Goal: Transaction & Acquisition: Purchase product/service

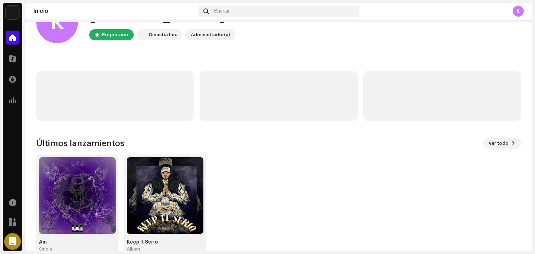
scroll to position [47, 0]
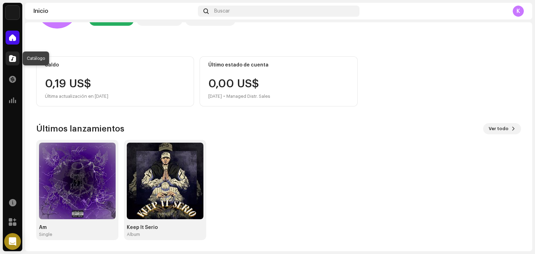
click at [10, 57] on span at bounding box center [12, 59] width 7 height 6
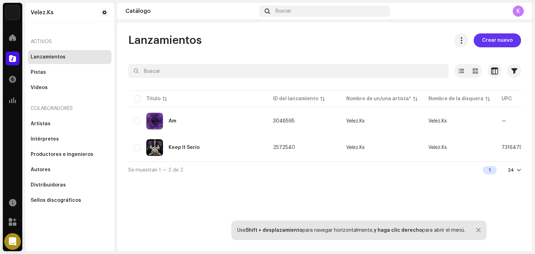
click at [495, 38] on span "Crear nuevo" at bounding box center [497, 40] width 31 height 14
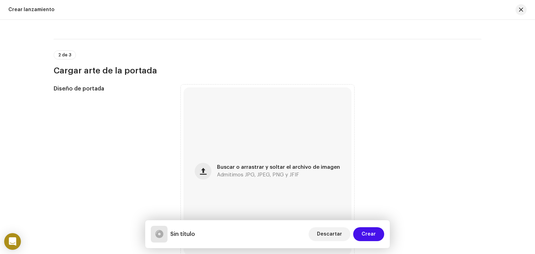
scroll to position [137, 0]
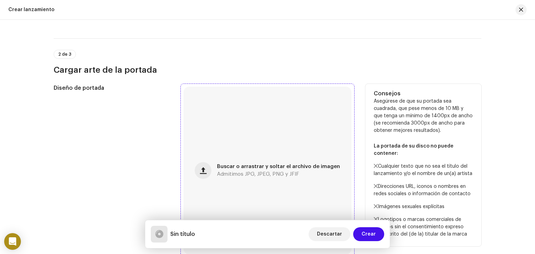
click at [266, 146] on div "Buscar o arrastrar y soltar el archivo de imagen Admitimos JPG, JPEG, PNG y JFIF" at bounding box center [268, 171] width 168 height 168
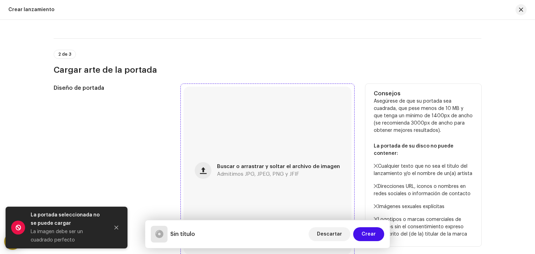
click at [249, 175] on span "Admitimos JPG, JPEG, PNG y JFIF" at bounding box center [258, 174] width 82 height 5
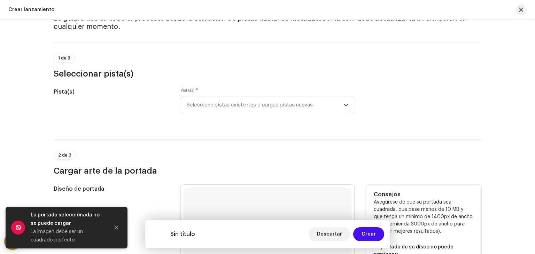
scroll to position [31, 0]
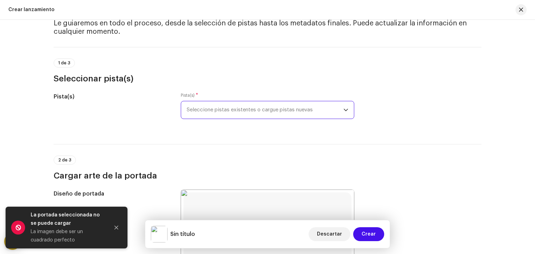
click at [337, 108] on span "Seleccione pistas existentes o cargue pistas nuevas" at bounding box center [265, 109] width 157 height 17
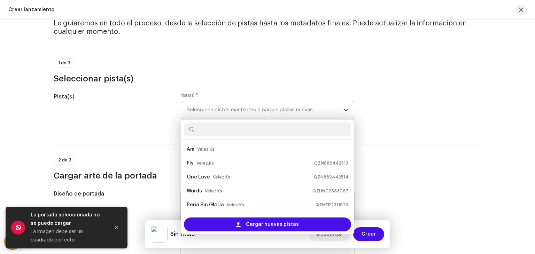
scroll to position [11, 0]
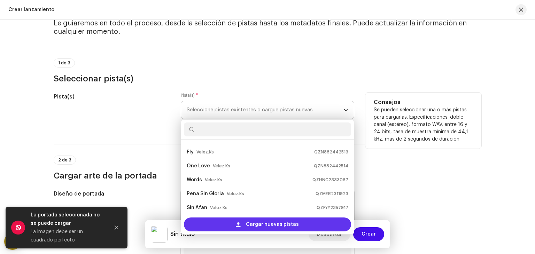
click at [271, 224] on span "Cargar nuevas pistas" at bounding box center [272, 225] width 53 height 14
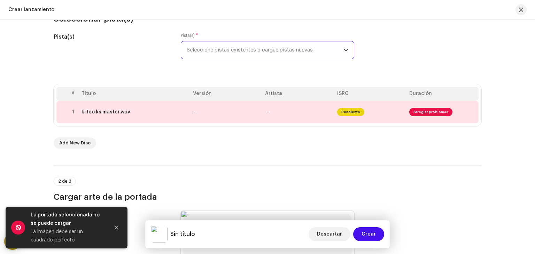
scroll to position [117, 0]
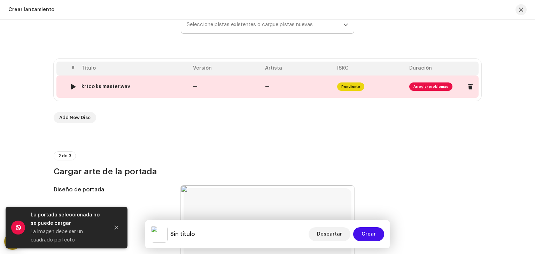
click at [224, 95] on td "—" at bounding box center [226, 87] width 72 height 22
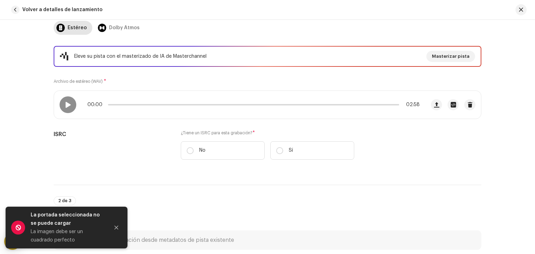
scroll to position [98, 0]
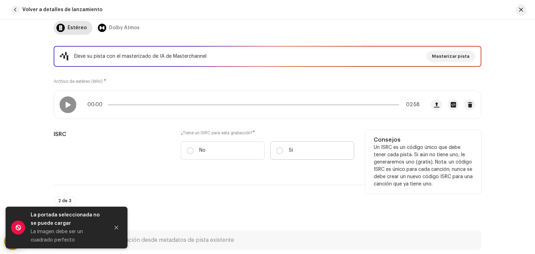
click at [276, 145] on label "Sí" at bounding box center [312, 150] width 84 height 18
click at [276, 147] on input "Sí" at bounding box center [279, 150] width 7 height 7
radio input "true"
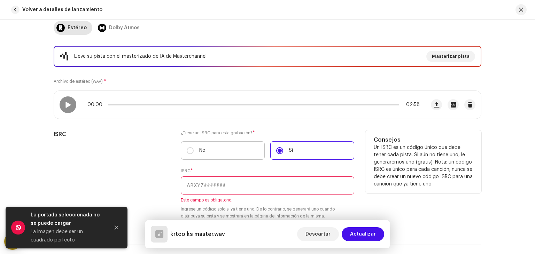
click at [193, 148] on label "No" at bounding box center [223, 150] width 84 height 18
click at [193, 148] on input "No" at bounding box center [190, 150] width 7 height 7
radio input "true"
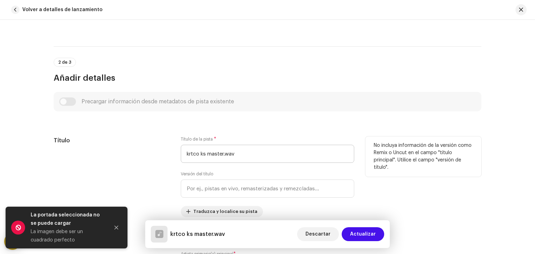
scroll to position [255, 0]
click at [243, 158] on input "krtco ks master.wav" at bounding box center [268, 154] width 174 height 18
type input "k"
drag, startPoint x: 243, startPoint y: 158, endPoint x: 244, endPoint y: 152, distance: 6.4
click at [244, 152] on input "Kurtco" at bounding box center [268, 154] width 174 height 18
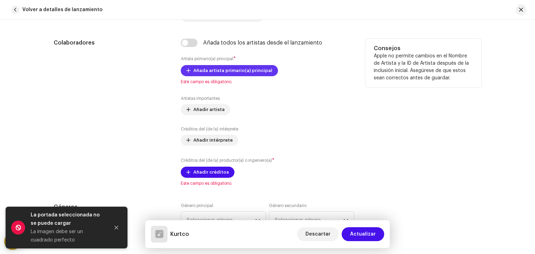
scroll to position [453, 0]
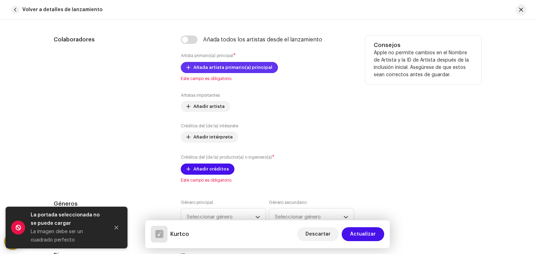
type input "Kurtco"
click at [202, 63] on span "Añada artista primario(a) principal" at bounding box center [232, 68] width 79 height 14
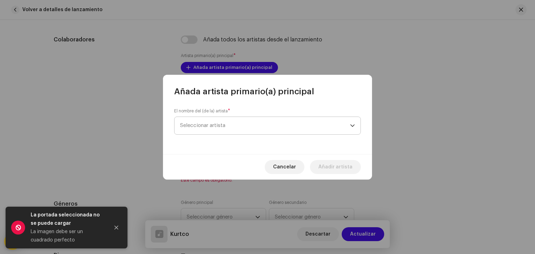
click at [242, 125] on span "Seleccionar artista" at bounding box center [265, 125] width 170 height 17
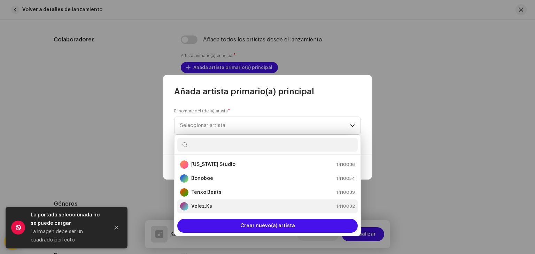
click at [203, 213] on li "[PERSON_NAME].Ks 1410032" at bounding box center [267, 207] width 181 height 14
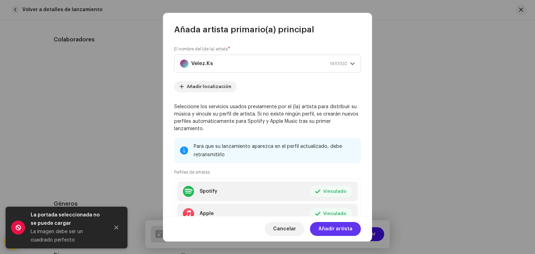
click at [355, 235] on button "Añadir artista" at bounding box center [335, 229] width 51 height 14
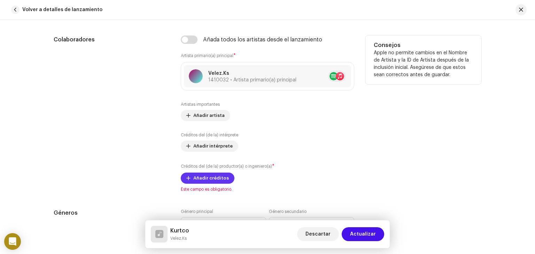
click at [214, 177] on span "Añadir créditos" at bounding box center [211, 178] width 36 height 14
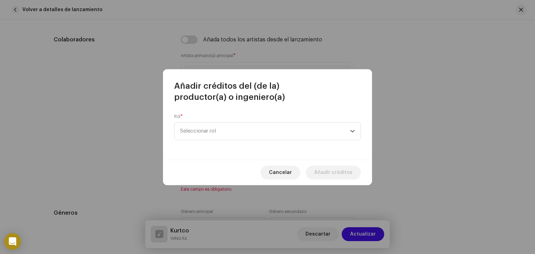
click at [225, 142] on div "Rol * Seleccionar rol" at bounding box center [267, 131] width 209 height 57
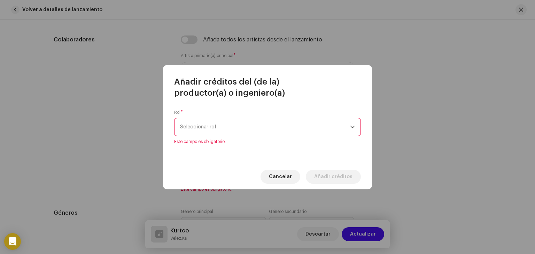
click at [230, 133] on span "Seleccionar rol" at bounding box center [265, 126] width 170 height 17
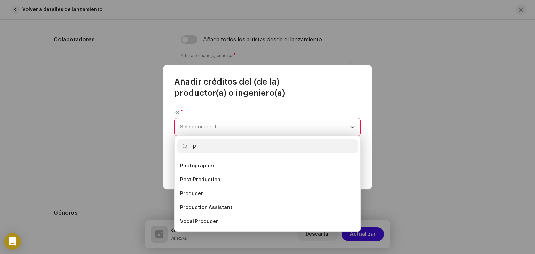
scroll to position [21, 0]
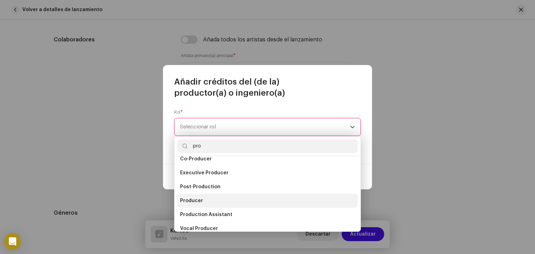
type input "pro"
click at [209, 199] on li "Producer" at bounding box center [267, 201] width 181 height 14
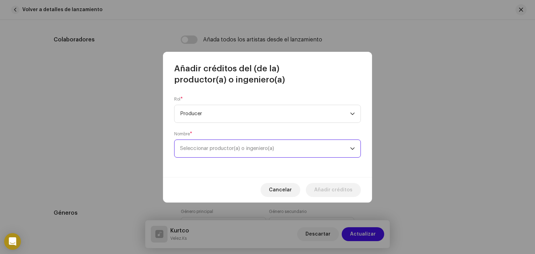
click at [232, 154] on span "Seleccionar productor(a) o ingeniero(a)" at bounding box center [265, 148] width 170 height 17
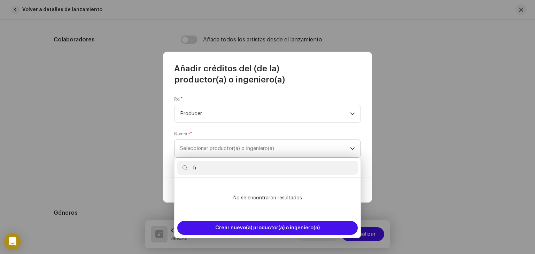
type input "f"
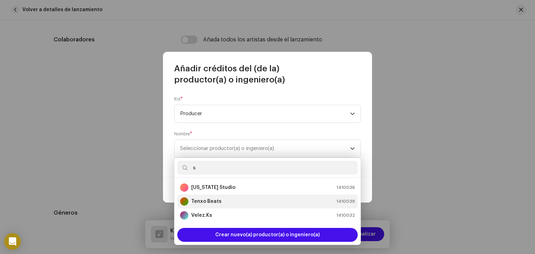
type input "s"
click at [225, 203] on div "Tenxo Beats 1410039" at bounding box center [267, 202] width 175 height 8
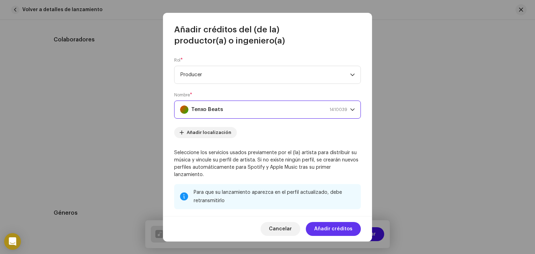
click at [335, 222] on span "Añadir créditos" at bounding box center [333, 229] width 38 height 14
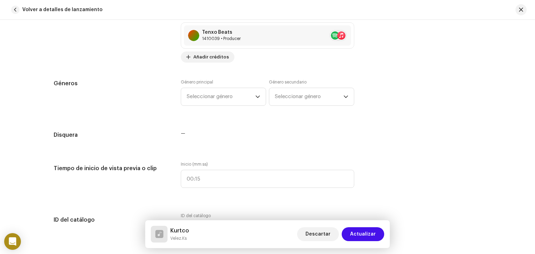
scroll to position [607, 0]
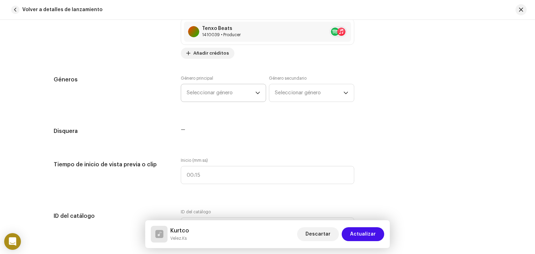
click at [258, 100] on div "dropdown trigger" at bounding box center [257, 92] width 5 height 17
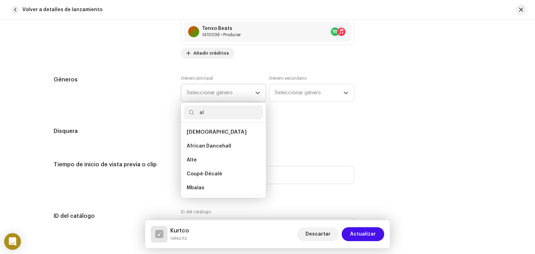
type input "a"
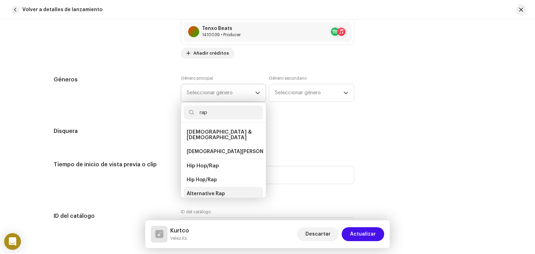
type input "rap"
click at [218, 193] on li "Alternative Rap" at bounding box center [223, 194] width 79 height 14
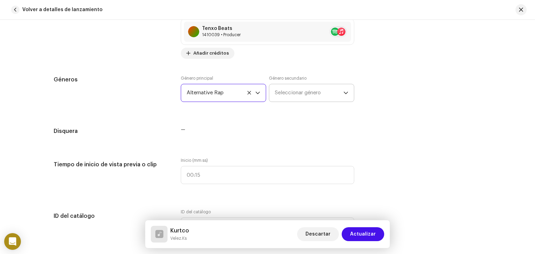
click at [315, 99] on span "Seleccionar género" at bounding box center [309, 92] width 69 height 17
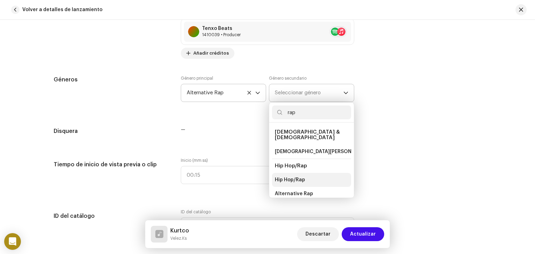
type input "rap"
click at [302, 177] on span "Hip Hop/Rap" at bounding box center [290, 180] width 30 height 7
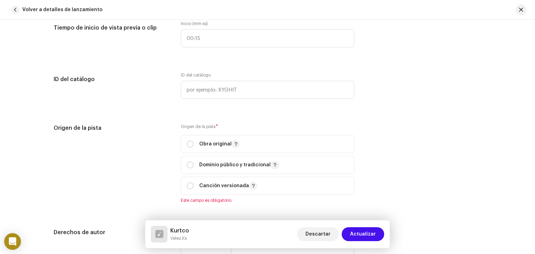
scroll to position [744, 0]
click at [190, 147] on input "radio" at bounding box center [190, 144] width 7 height 7
radio input "true"
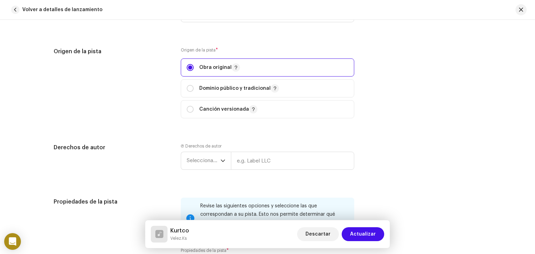
scroll to position [825, 0]
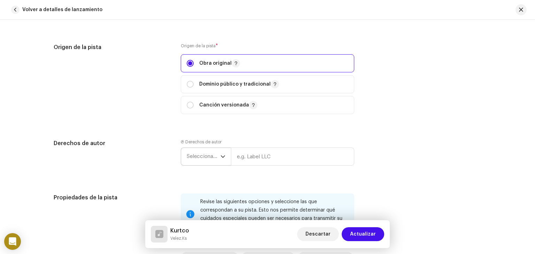
click at [221, 163] on div "dropdown trigger" at bounding box center [223, 156] width 5 height 17
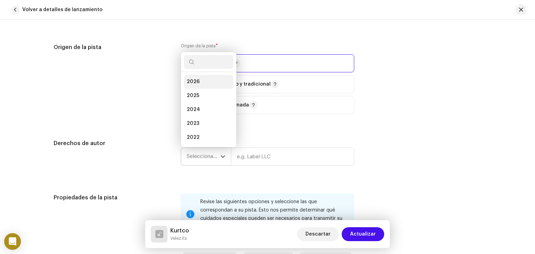
click at [199, 86] on li "2026" at bounding box center [208, 82] width 49 height 14
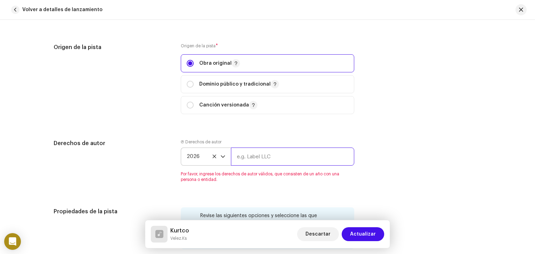
click at [258, 161] on input "text" at bounding box center [292, 157] width 123 height 18
type input "[PERSON_NAME] Ks"
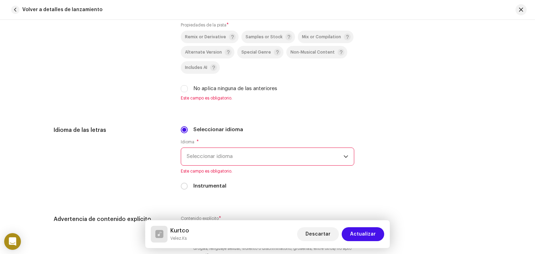
scroll to position [1048, 0]
click at [183, 89] on input "No aplica ninguna de las anteriores" at bounding box center [184, 88] width 7 height 7
checkbox input "true"
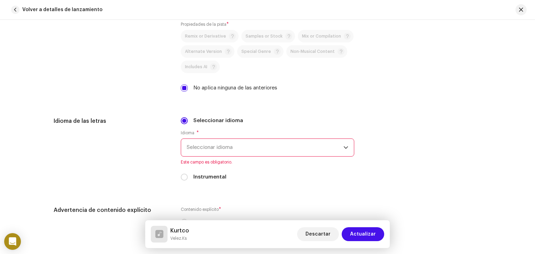
click at [214, 146] on span "Seleccionar idioma" at bounding box center [265, 147] width 157 height 17
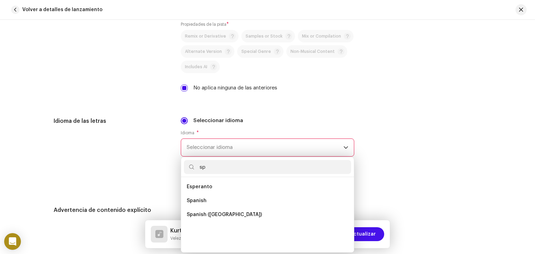
scroll to position [0, 0]
type input "sp"
click at [216, 217] on span "Spanish ([GEOGRAPHIC_DATA])" at bounding box center [224, 215] width 75 height 7
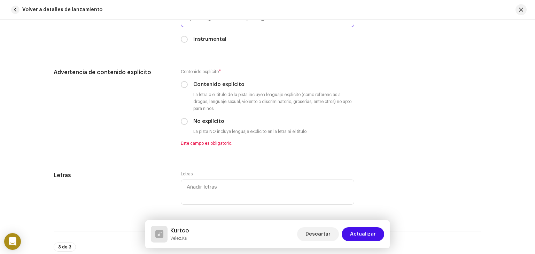
scroll to position [1178, 0]
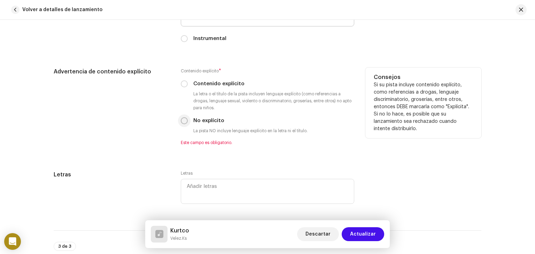
click at [184, 120] on input "No explícito" at bounding box center [184, 120] width 7 height 7
radio input "true"
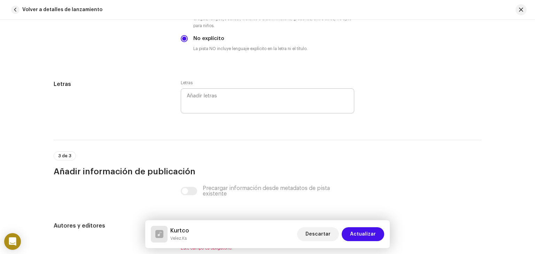
scroll to position [1260, 0]
click at [224, 104] on textarea at bounding box center [268, 101] width 174 height 25
paste textarea "Lorem ipsumdolo Sitam conse Adipi elits Do eiusmo tempor Incididu ut labor etd …"
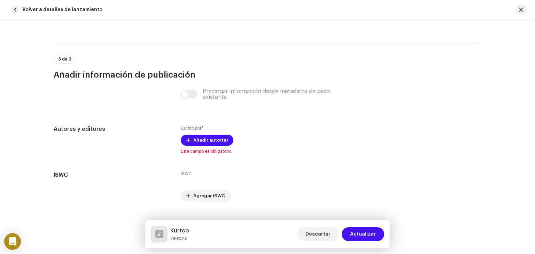
scroll to position [1724, 0]
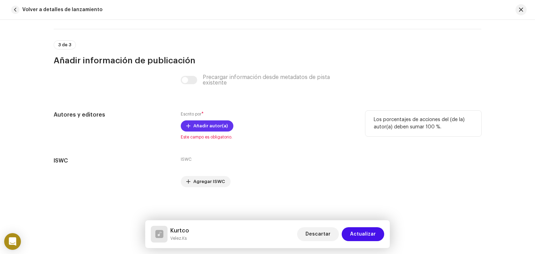
type textarea "Lorem ipsumdolo Sitam conse Adipi elits Do eiusmo tempor Incididu ut labor etd …"
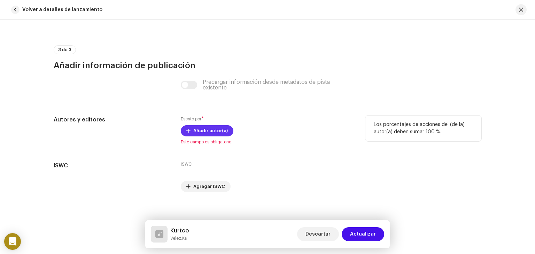
click at [206, 126] on span "Añadir autor(a)" at bounding box center [210, 131] width 35 height 14
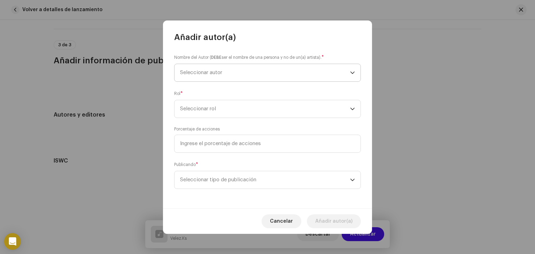
click at [241, 81] on span "Seleccionar autor" at bounding box center [265, 72] width 170 height 17
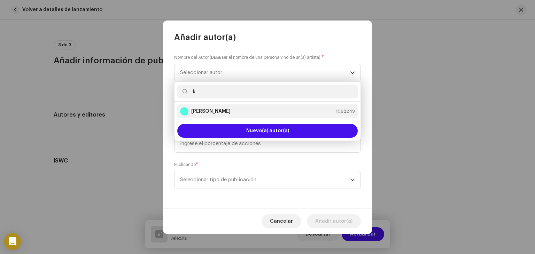
type input "k"
click at [231, 112] on strong "[PERSON_NAME]" at bounding box center [210, 111] width 39 height 7
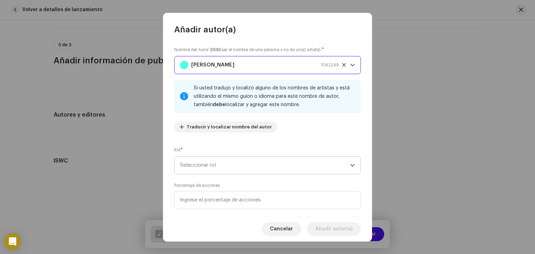
click at [245, 165] on span "Seleccionar rol" at bounding box center [265, 165] width 170 height 17
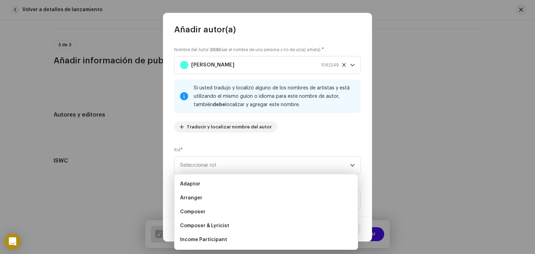
scroll to position [11, 0]
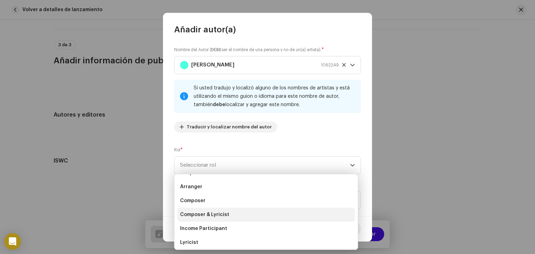
click at [220, 217] on span "Composer & Lyricist" at bounding box center [204, 215] width 49 height 7
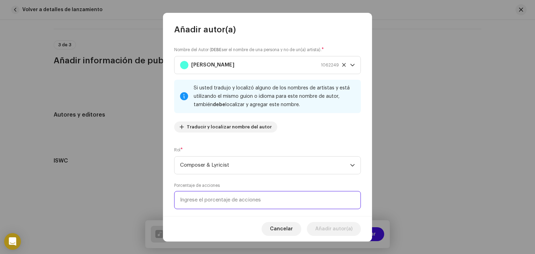
click at [297, 206] on input at bounding box center [267, 200] width 187 height 18
type input "100,00"
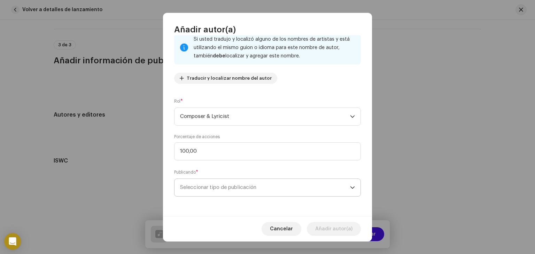
click at [300, 197] on p-select "Seleccionar tipo de publicación" at bounding box center [267, 188] width 187 height 18
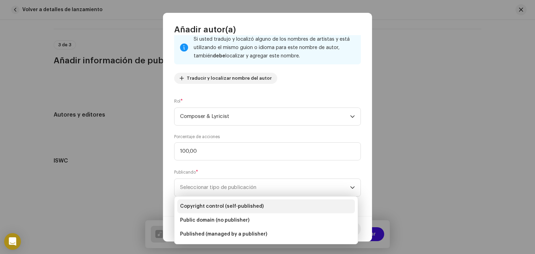
click at [278, 207] on li "Copyright control (self-published)" at bounding box center [266, 207] width 178 height 14
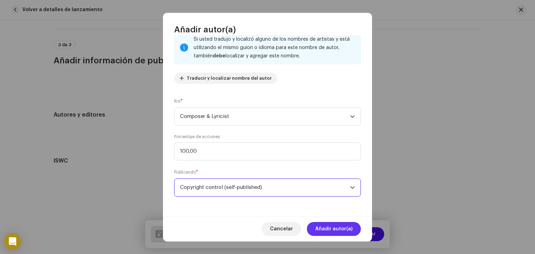
click at [346, 228] on span "Añadir autor(a)" at bounding box center [333, 229] width 37 height 14
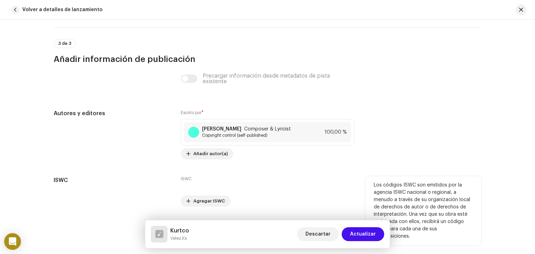
scroll to position [1760, 0]
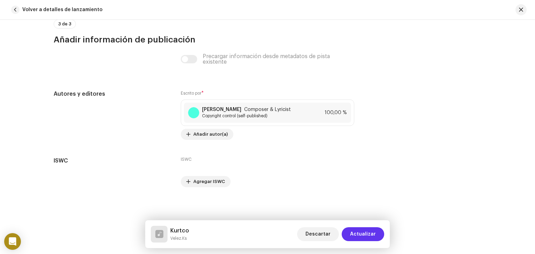
click at [363, 234] on span "Actualizar" at bounding box center [363, 235] width 26 height 14
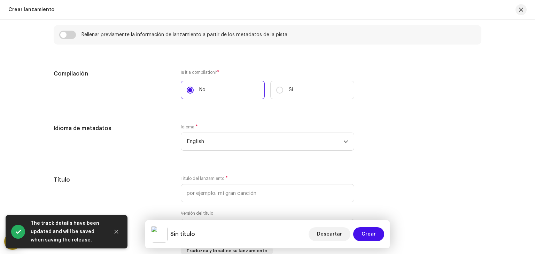
scroll to position [545, 0]
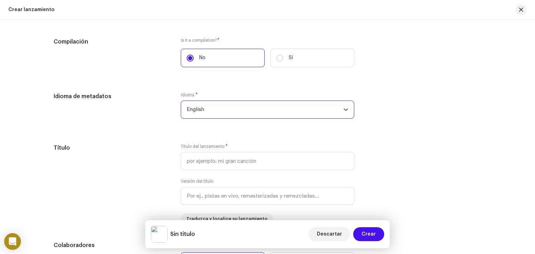
click at [302, 111] on span "English" at bounding box center [265, 109] width 157 height 17
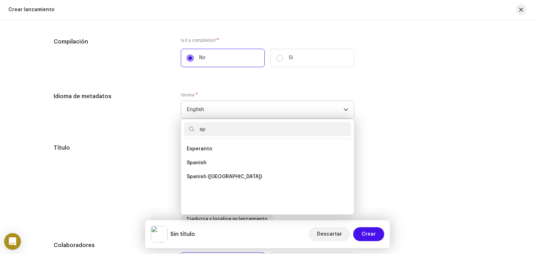
scroll to position [0, 0]
type input "sp"
click at [235, 176] on span "Spanish ([GEOGRAPHIC_DATA])" at bounding box center [224, 177] width 75 height 7
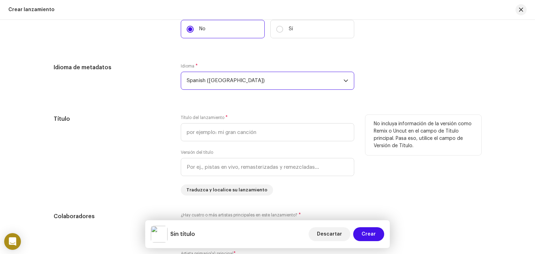
scroll to position [574, 0]
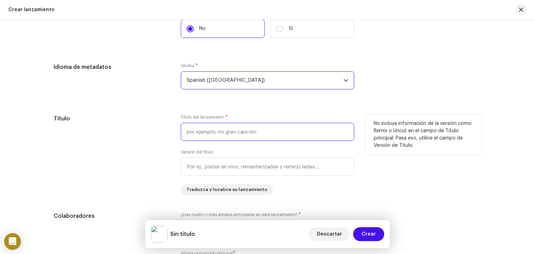
click at [247, 127] on input "text" at bounding box center [268, 132] width 174 height 18
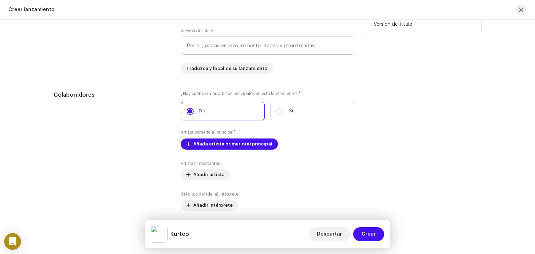
scroll to position [696, 0]
type input "Kurtco"
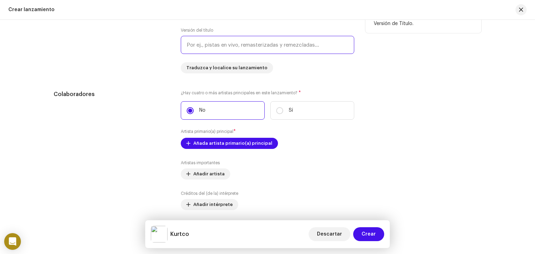
click at [250, 47] on input "text" at bounding box center [268, 45] width 174 height 18
type input "s"
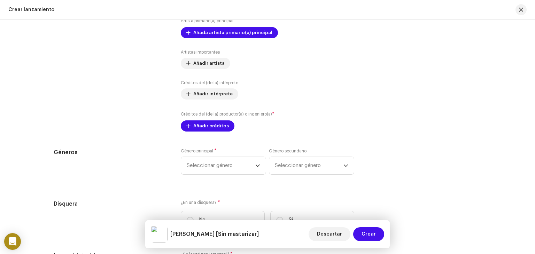
scroll to position [812, 0]
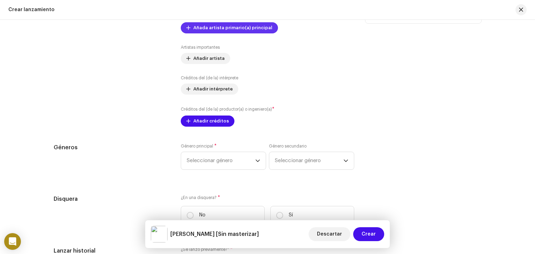
type input "Sin masterizar"
click at [227, 26] on span "Añada artista primario(a) principal" at bounding box center [232, 28] width 79 height 14
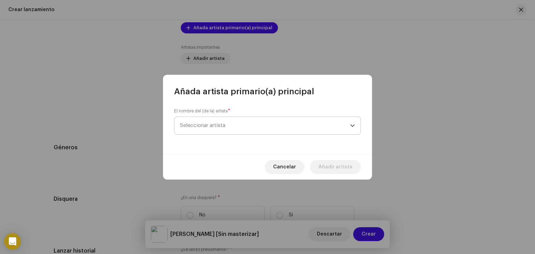
click at [238, 124] on span "Seleccionar artista" at bounding box center [265, 125] width 170 height 17
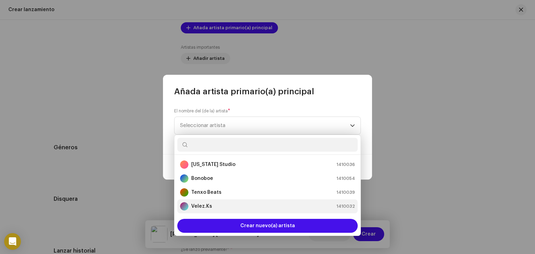
click at [201, 208] on strong "Velez.Ks" at bounding box center [201, 206] width 21 height 7
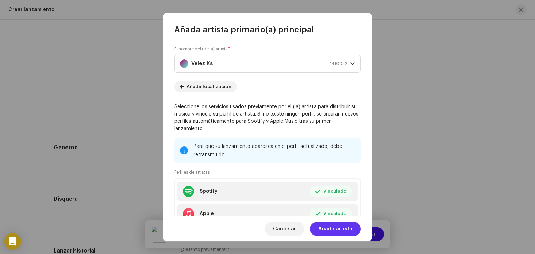
click at [346, 229] on span "Añadir artista" at bounding box center [336, 229] width 34 height 14
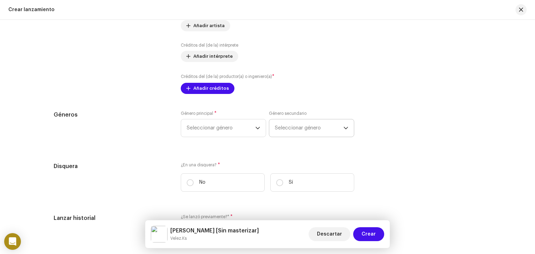
scroll to position [854, 0]
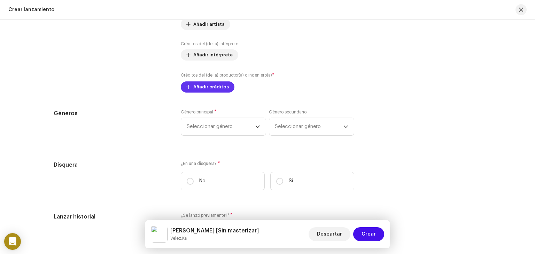
click at [216, 92] on span "Añadir créditos" at bounding box center [211, 87] width 36 height 14
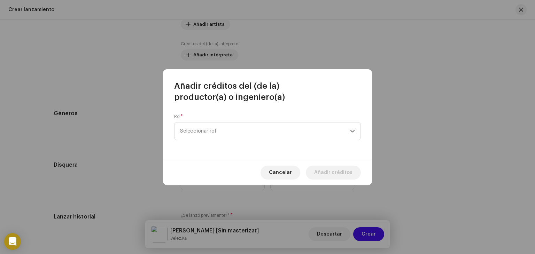
click at [247, 140] on div "Rol * Seleccionar rol" at bounding box center [267, 131] width 209 height 57
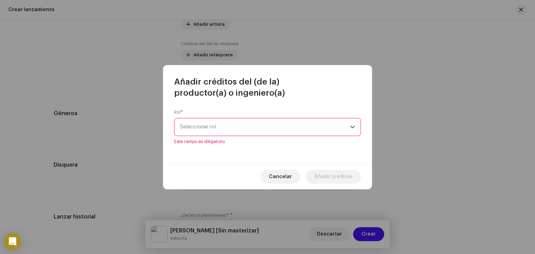
click at [250, 133] on span "Seleccionar rol" at bounding box center [265, 126] width 170 height 17
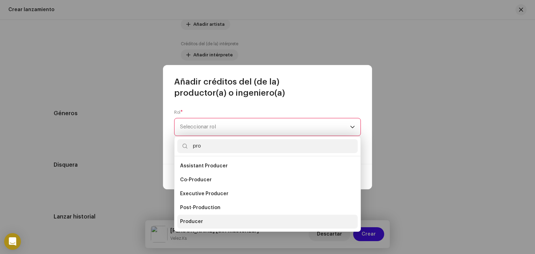
type input "pro"
click at [211, 221] on li "Producer" at bounding box center [267, 222] width 181 height 14
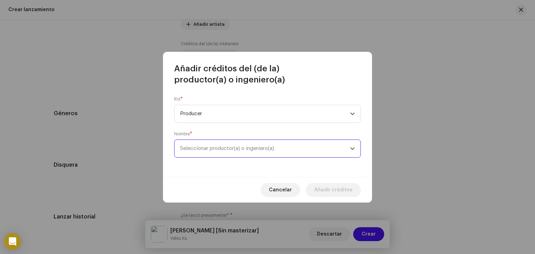
click at [254, 151] on span "Seleccionar productor(a) o ingeniero(a)" at bounding box center [227, 148] width 94 height 5
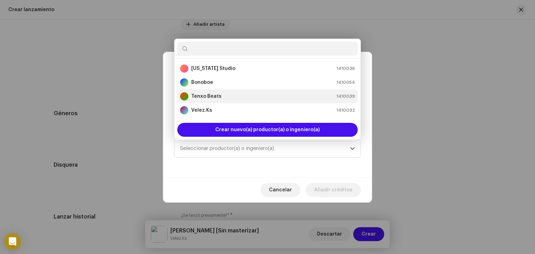
click at [216, 97] on strong "Tenxo Beats" at bounding box center [206, 96] width 30 height 7
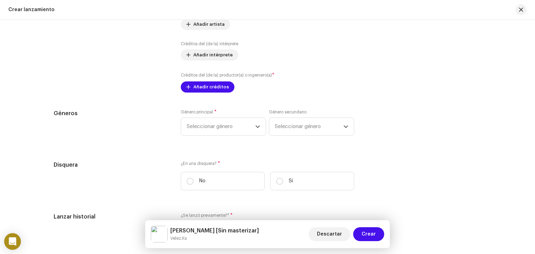
click at [129, 156] on div "Añadir créditos del (de la) productor(a) o ingeniero(a) Rol * Producer Nombre *…" at bounding box center [267, 127] width 535 height 254
click at [226, 91] on button "Añadir créditos" at bounding box center [208, 87] width 54 height 11
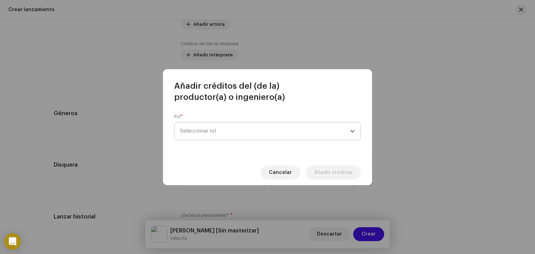
click at [254, 133] on span "Seleccionar rol" at bounding box center [265, 131] width 170 height 17
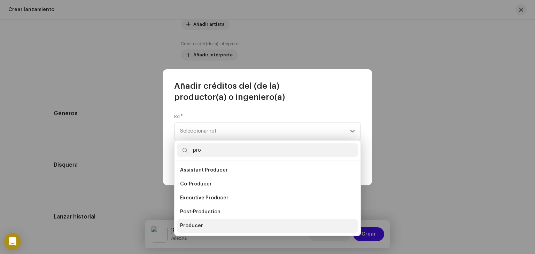
type input "pro"
click at [195, 225] on span "Producer" at bounding box center [191, 226] width 23 height 7
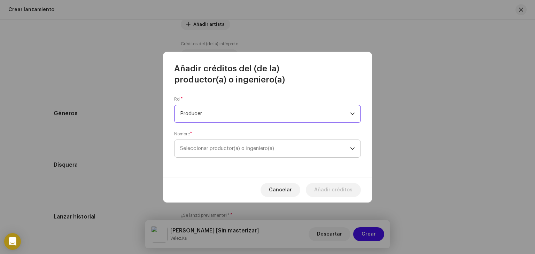
click at [254, 156] on span "Seleccionar productor(a) o ingeniero(a)" at bounding box center [265, 148] width 170 height 17
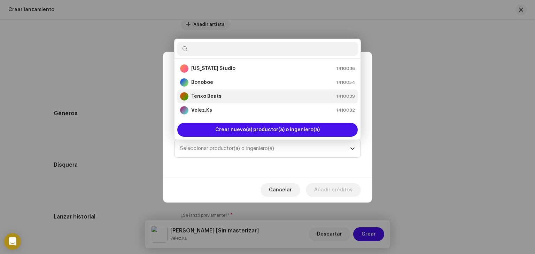
click at [209, 98] on strong "Tenxo Beats" at bounding box center [206, 96] width 30 height 7
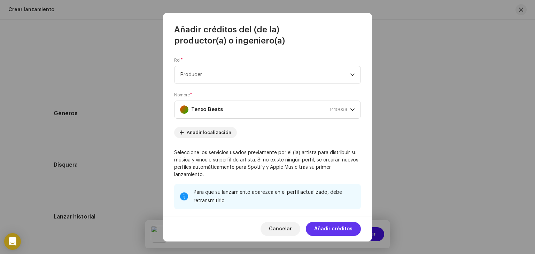
click at [342, 229] on span "Añadir créditos" at bounding box center [333, 229] width 38 height 14
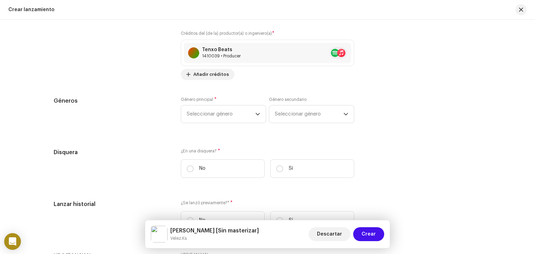
scroll to position [896, 0]
click at [253, 117] on span "Seleccionar género" at bounding box center [221, 113] width 69 height 17
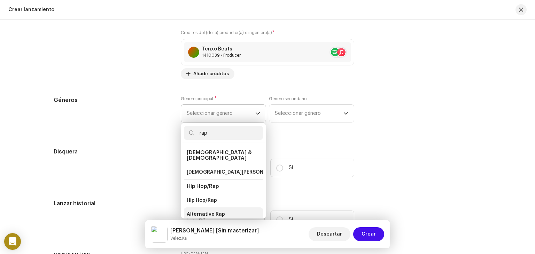
type input "rap"
click at [217, 211] on span "Alternative Rap" at bounding box center [206, 214] width 38 height 7
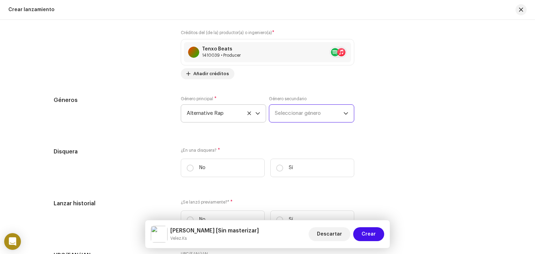
click at [337, 107] on span "Seleccionar género" at bounding box center [309, 113] width 69 height 17
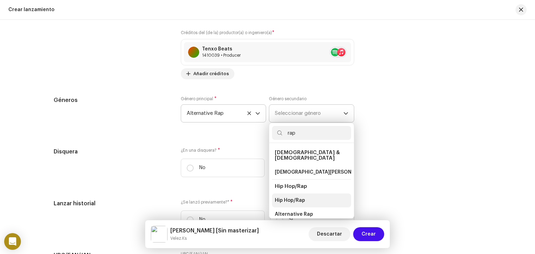
type input "rap"
click at [287, 198] on span "Hip Hop/Rap" at bounding box center [290, 200] width 30 height 7
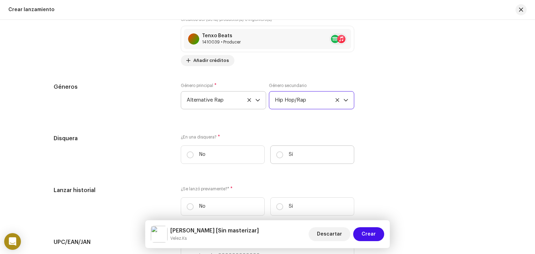
scroll to position [910, 0]
click at [191, 159] on label "No" at bounding box center [223, 154] width 84 height 18
click at [191, 158] on input "No" at bounding box center [190, 154] width 7 height 7
radio input "true"
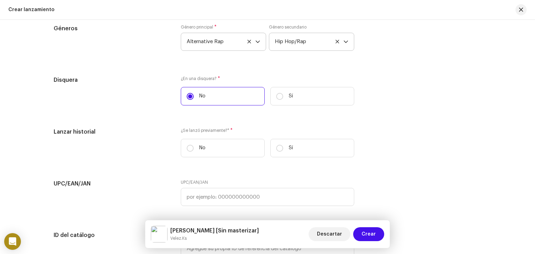
scroll to position [970, 0]
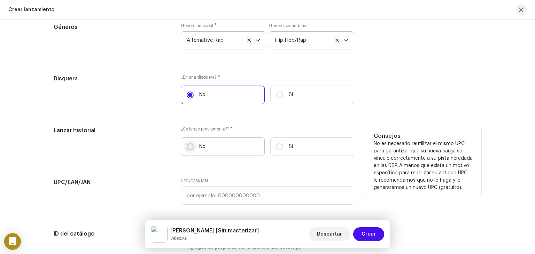
click at [190, 149] on input "No" at bounding box center [190, 147] width 7 height 7
radio input "true"
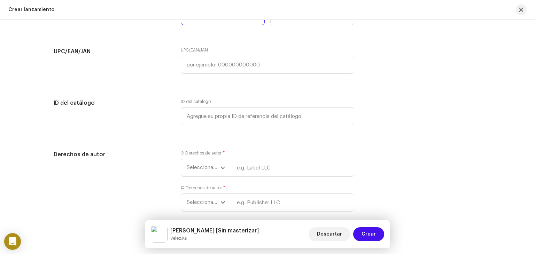
scroll to position [1136, 0]
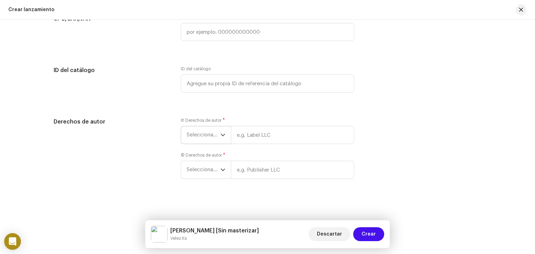
click at [222, 140] on div "dropdown trigger" at bounding box center [223, 135] width 5 height 17
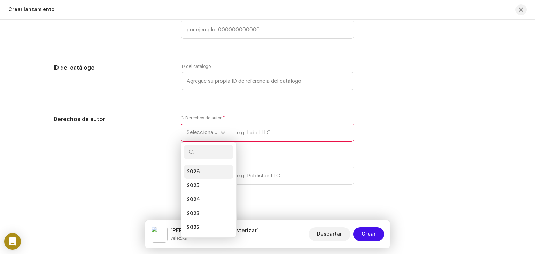
click at [211, 176] on li "2026" at bounding box center [208, 172] width 49 height 14
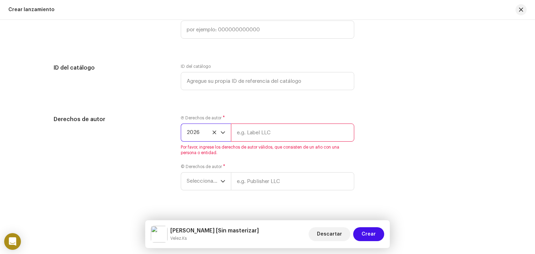
click at [277, 136] on input "text" at bounding box center [292, 133] width 123 height 18
type input "[PERSON_NAME]"
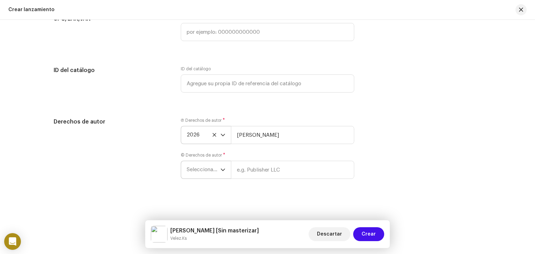
click at [222, 168] on icon "dropdown trigger" at bounding box center [223, 170] width 5 height 5
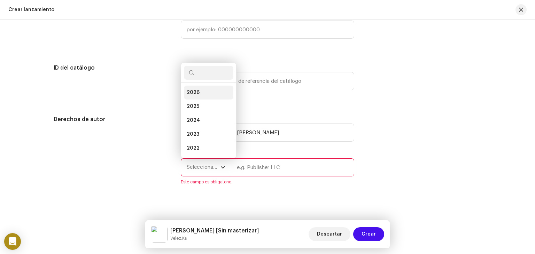
click at [215, 98] on li "2026" at bounding box center [208, 93] width 49 height 14
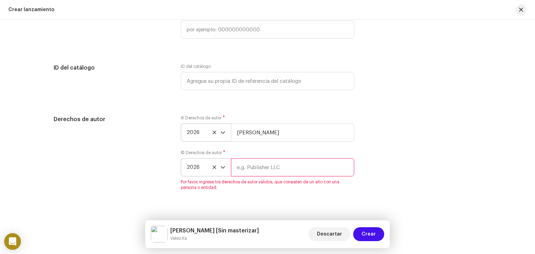
click at [267, 172] on input "text" at bounding box center [292, 168] width 123 height 18
type input "[PERSON_NAME]"
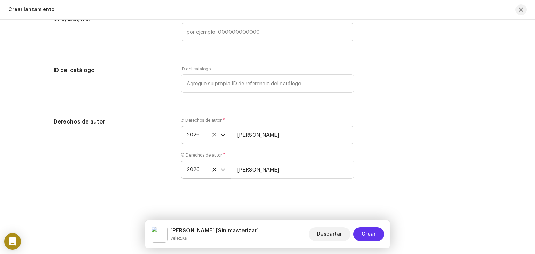
click at [371, 235] on span "Crear" at bounding box center [369, 235] width 14 height 14
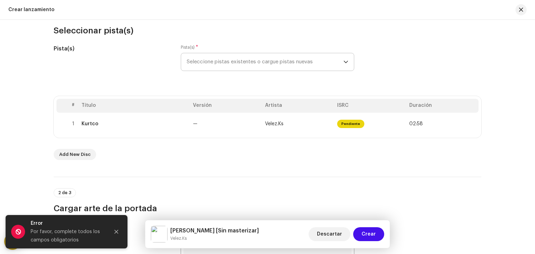
scroll to position [74, 0]
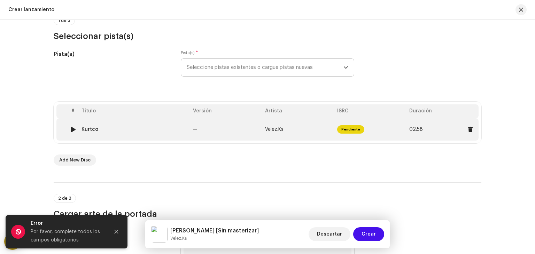
click at [238, 130] on td "—" at bounding box center [226, 129] width 72 height 22
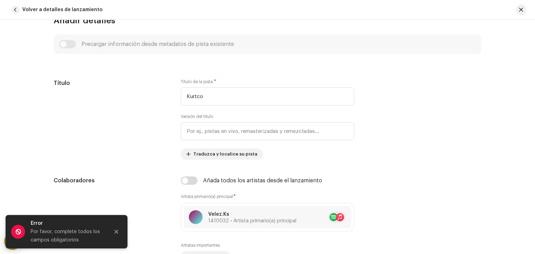
scroll to position [319, 0]
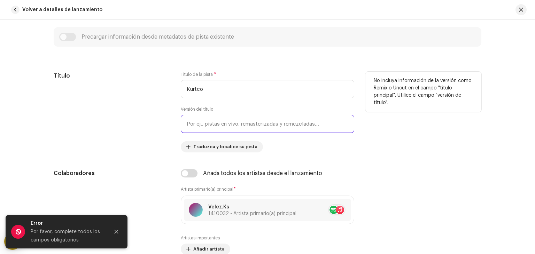
click at [248, 117] on input "text" at bounding box center [268, 124] width 174 height 18
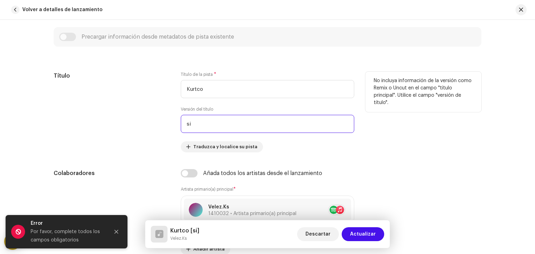
type input "s"
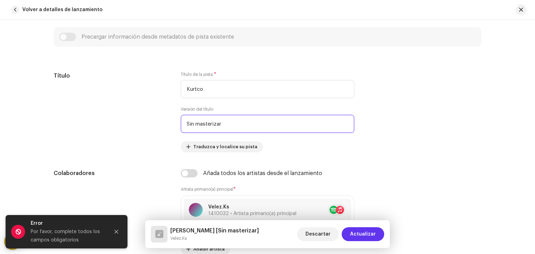
type input "Sin masterizar"
click at [355, 234] on span "Actualizar" at bounding box center [363, 235] width 26 height 14
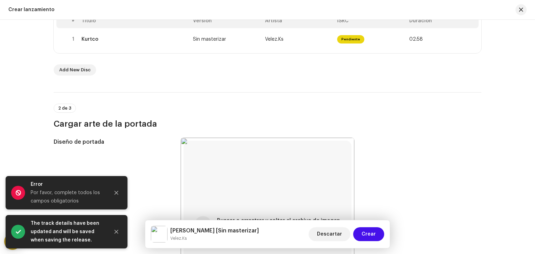
scroll to position [164, 0]
click at [367, 231] on span "Crear" at bounding box center [369, 235] width 14 height 14
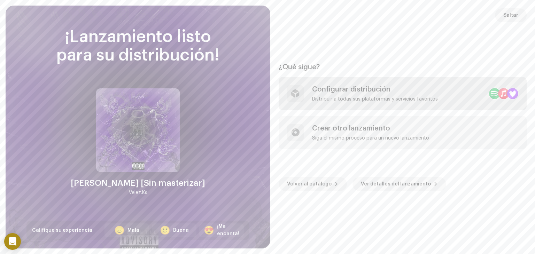
click at [361, 92] on div "Configurar distribución" at bounding box center [375, 89] width 126 height 8
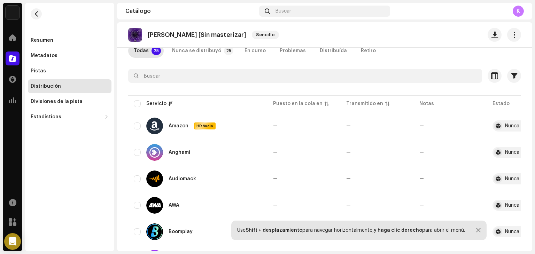
scroll to position [52, 0]
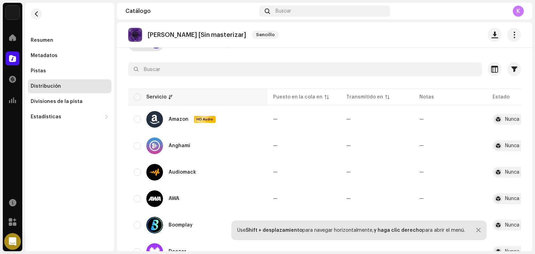
click at [140, 100] on th "Servicio" at bounding box center [197, 97] width 139 height 17
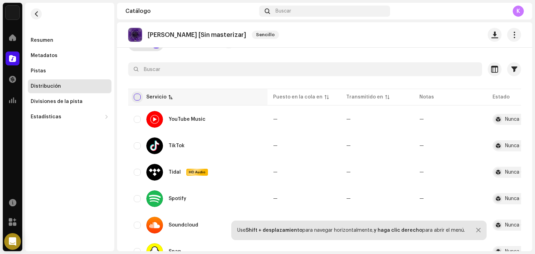
click at [135, 98] on input "checkbox" at bounding box center [137, 97] width 7 height 7
checkbox input "true"
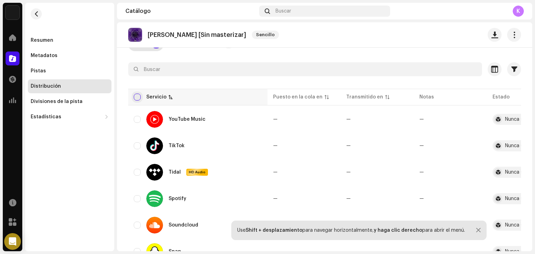
checkbox input "true"
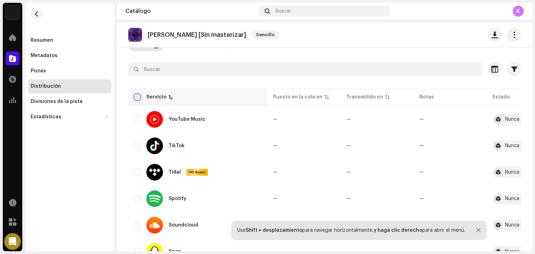
checkbox input "true"
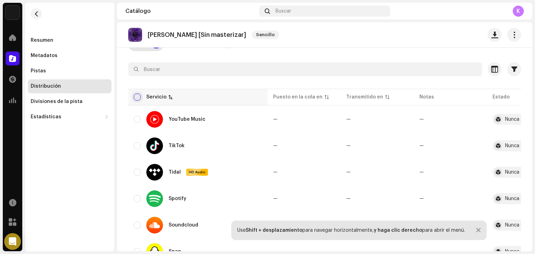
checkbox input "true"
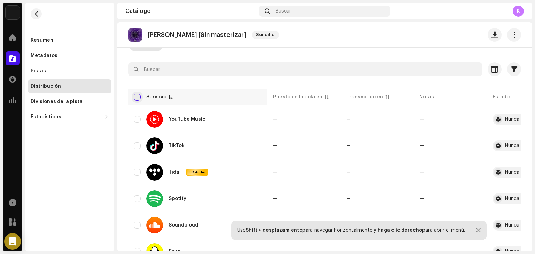
checkbox input "true"
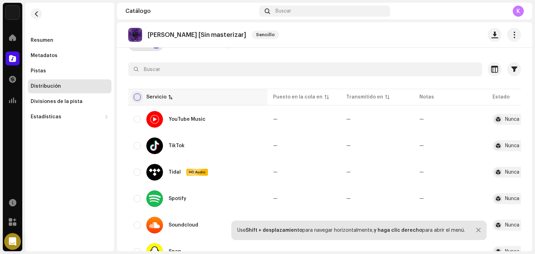
checkbox input "true"
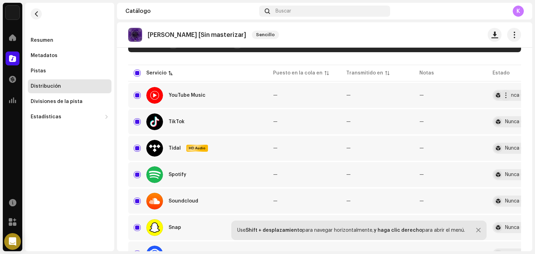
scroll to position [0, 0]
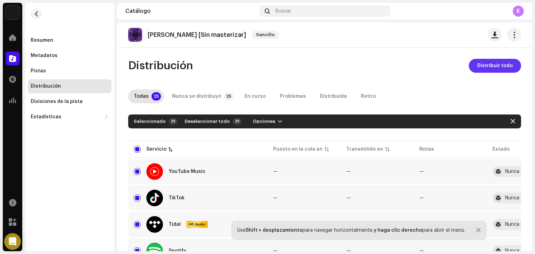
click at [482, 70] on span "Distribuir todo" at bounding box center [495, 66] width 36 height 14
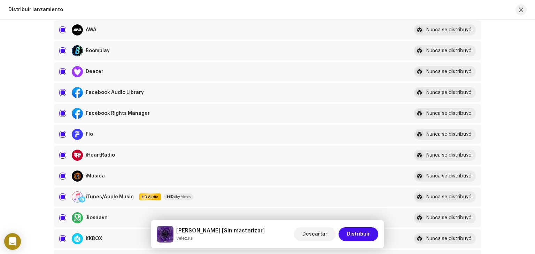
scroll to position [192, 0]
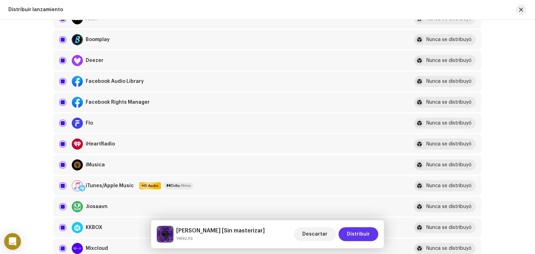
click at [366, 237] on span "Distribuir" at bounding box center [358, 235] width 23 height 14
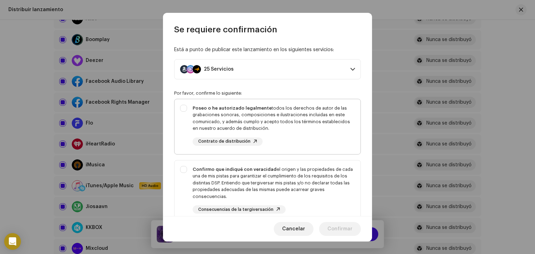
click at [184, 109] on div "Poseo o he autorizado legalmente todos los derechos de autor de las grabaciones…" at bounding box center [268, 125] width 186 height 52
checkbox input "true"
click at [184, 171] on div "Confirmo que indiqué con veracidad el origen y las propiedades de cada una de m…" at bounding box center [268, 190] width 186 height 59
checkbox input "true"
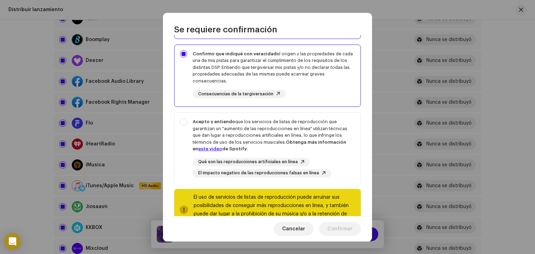
scroll to position [141, 0]
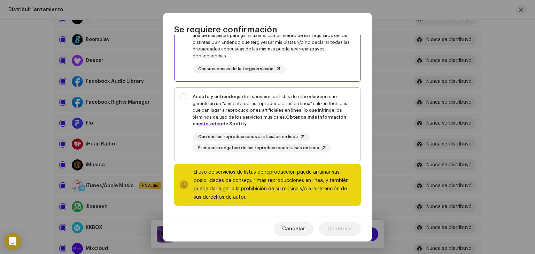
click at [182, 102] on div "Acepto y entiendo que los servicios de listas de reproducción que garantizan un…" at bounding box center [268, 123] width 186 height 70
checkbox input "true"
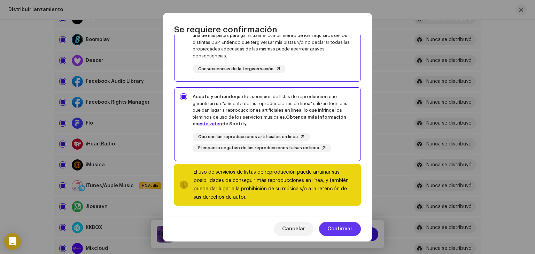
click at [344, 232] on span "Confirmar" at bounding box center [340, 229] width 25 height 14
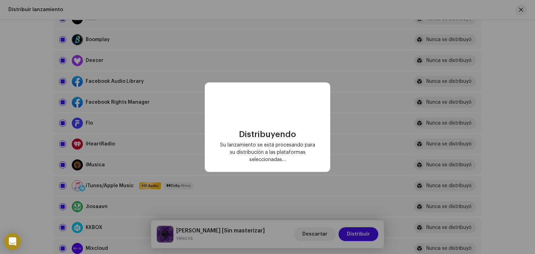
checkbox input "false"
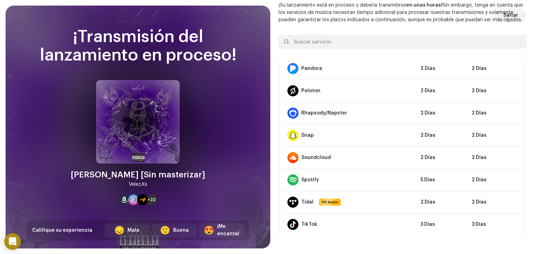
scroll to position [407, 0]
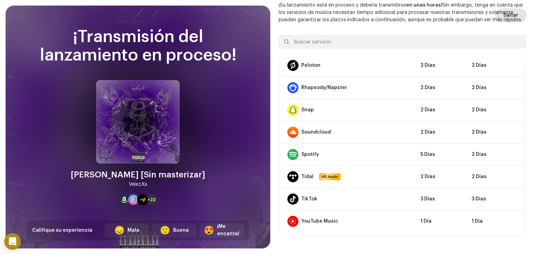
click at [507, 16] on span "Saltar" at bounding box center [511, 15] width 15 height 14
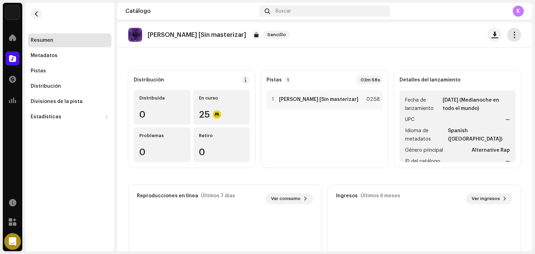
click at [507, 36] on button "button" at bounding box center [514, 35] width 14 height 14
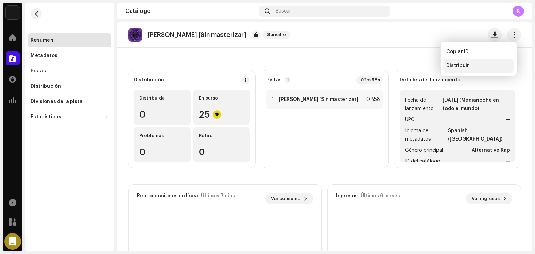
click at [460, 67] on span "Distribuir" at bounding box center [457, 66] width 23 height 6
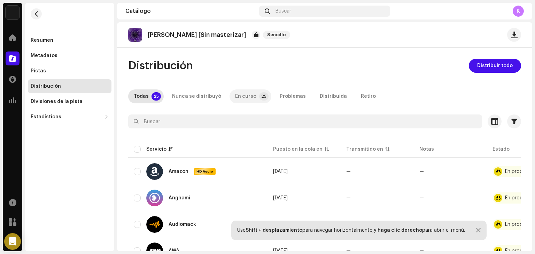
click at [244, 95] on div "En curso" at bounding box center [245, 97] width 21 height 14
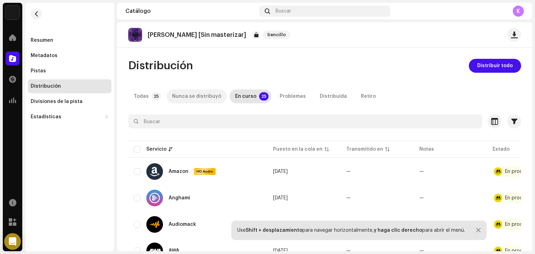
click at [207, 94] on div "Nunca se distribuyó" at bounding box center [196, 97] width 49 height 14
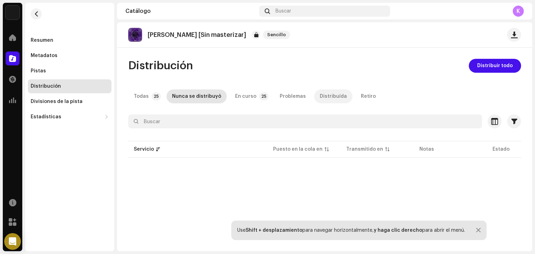
click at [321, 97] on div "Distribuída" at bounding box center [333, 97] width 27 height 14
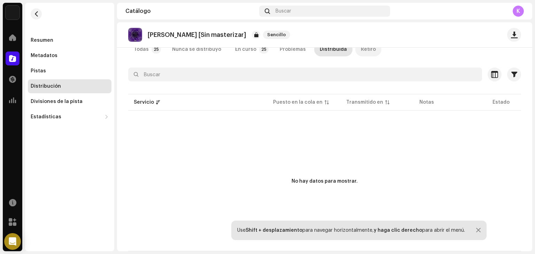
click at [361, 51] on div "Retiro" at bounding box center [368, 50] width 15 height 14
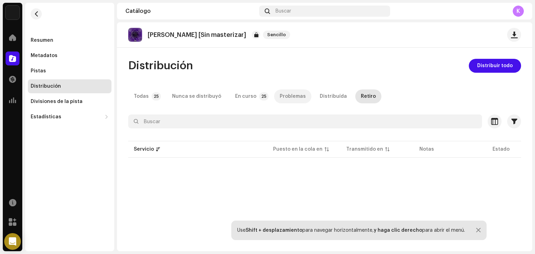
click at [288, 94] on div "Problemas" at bounding box center [293, 97] width 26 height 14
click at [250, 95] on div "En curso" at bounding box center [245, 97] width 21 height 14
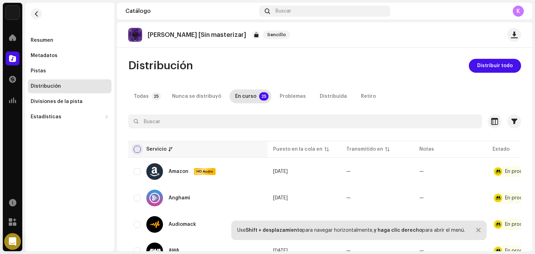
click at [136, 148] on input "checkbox" at bounding box center [137, 149] width 7 height 7
checkbox input "true"
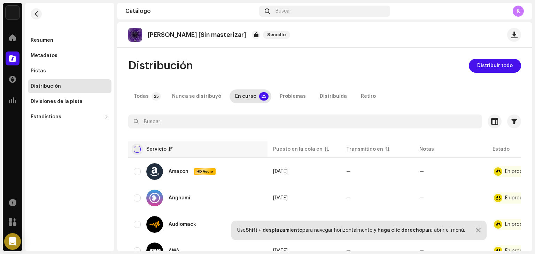
checkbox input "true"
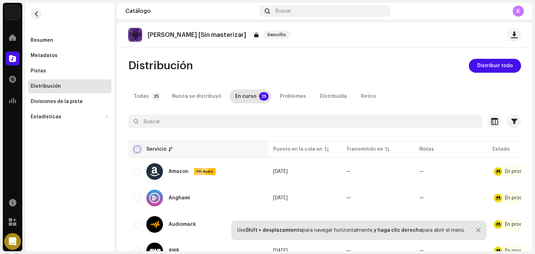
checkbox input "true"
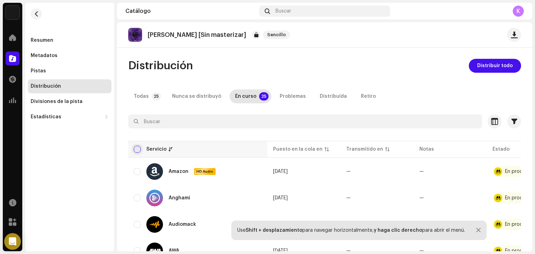
checkbox input "true"
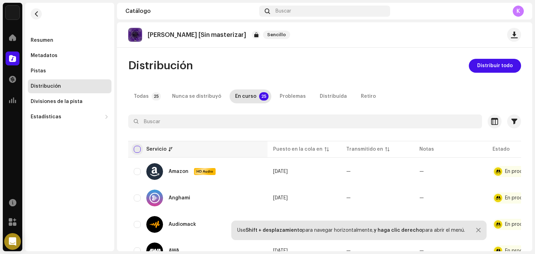
checkbox input "true"
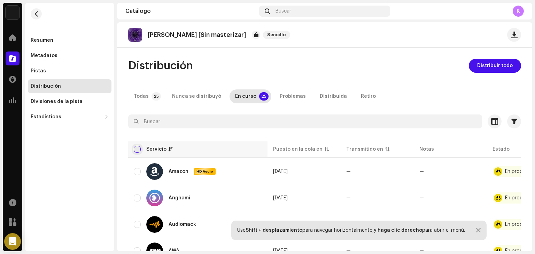
checkbox input "true"
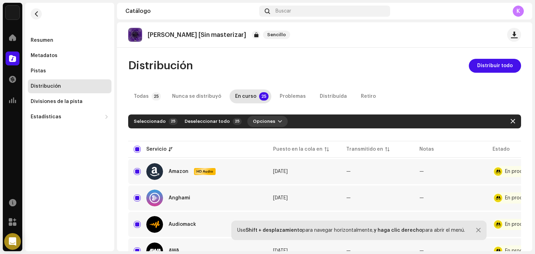
click at [277, 117] on button "Opciones" at bounding box center [267, 121] width 40 height 11
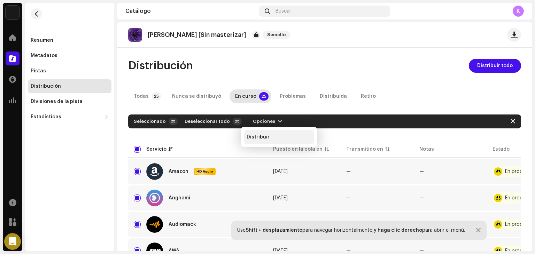
click at [272, 130] on div "Distribuir" at bounding box center [279, 137] width 70 height 14
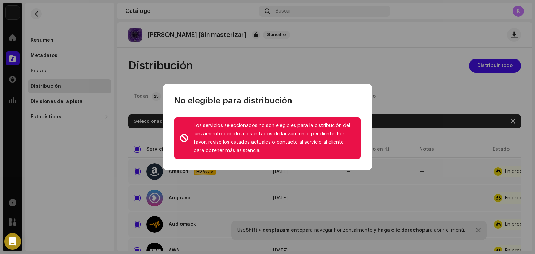
click at [229, 153] on div "Los servicios seleccionados no son elegibles para la distribución del lanzamien…" at bounding box center [275, 138] width 162 height 33
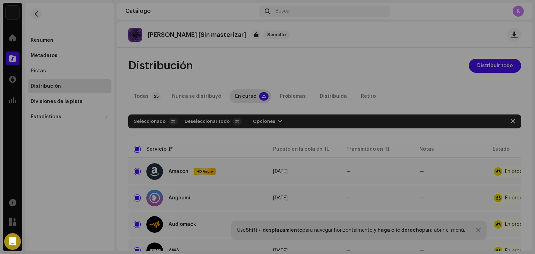
click at [144, 126] on div "No elegible para distribución Los servicios seleccionados no son elegibles para…" at bounding box center [267, 127] width 535 height 254
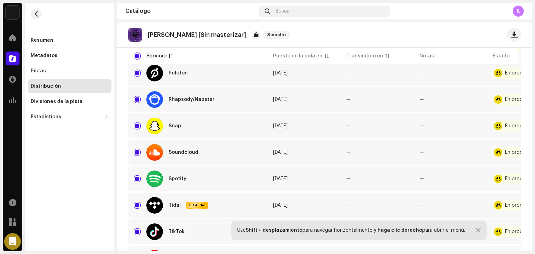
scroll to position [591, 0]
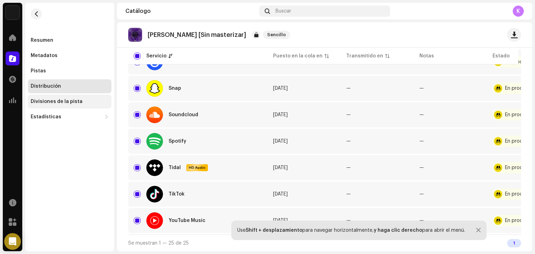
click at [71, 101] on div "Divisiones de la pista" at bounding box center [57, 102] width 52 height 6
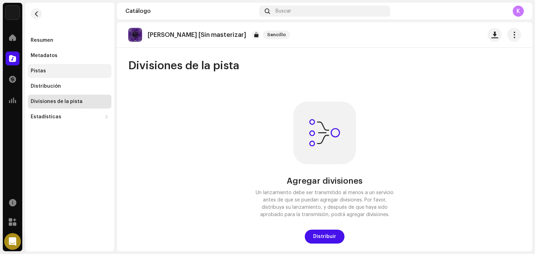
click at [56, 76] on div "Pistas" at bounding box center [70, 71] width 84 height 14
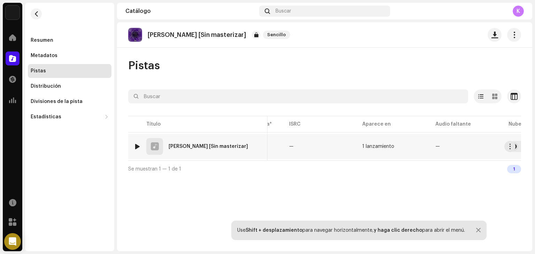
scroll to position [0, 191]
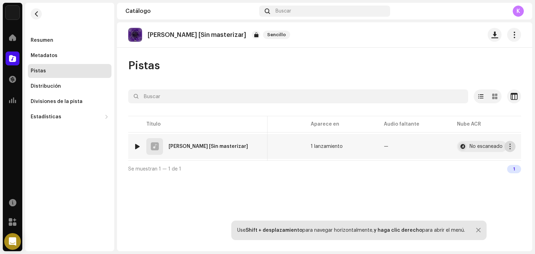
click at [510, 147] on span "button" at bounding box center [510, 147] width 5 height 6
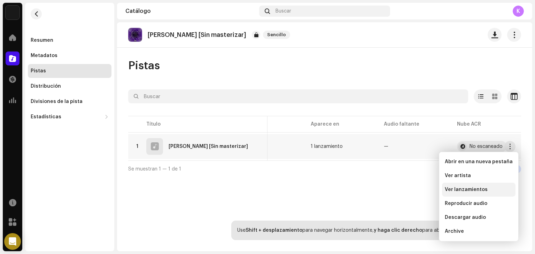
click at [491, 196] on div "Ver lanzamientos" at bounding box center [479, 190] width 74 height 14
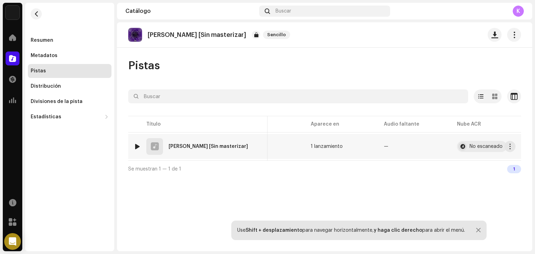
click at [305, 148] on td "1 lanzamiento" at bounding box center [341, 146] width 73 height 25
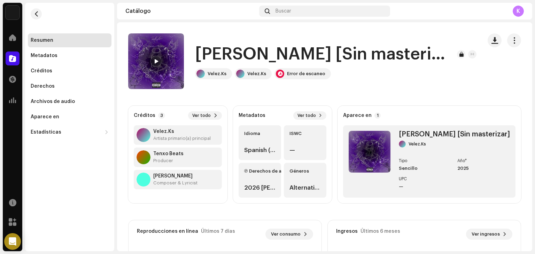
click at [372, 115] on strong "Aparece en" at bounding box center [357, 116] width 29 height 6
click at [316, 117] on span "Ver todo" at bounding box center [307, 116] width 18 height 6
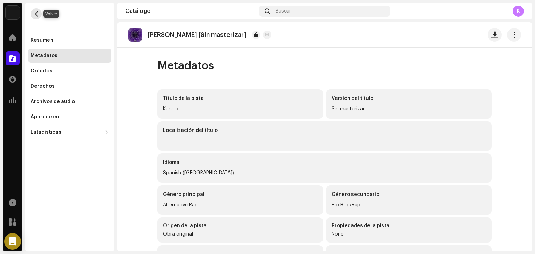
click at [39, 14] on button "button" at bounding box center [36, 13] width 11 height 11
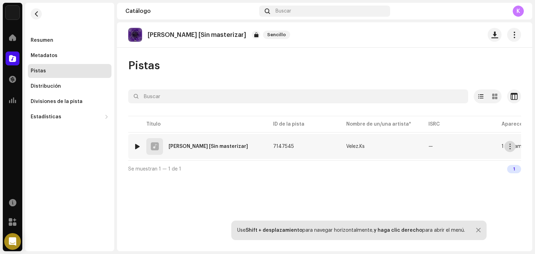
click at [510, 146] on span "button" at bounding box center [510, 147] width 5 height 6
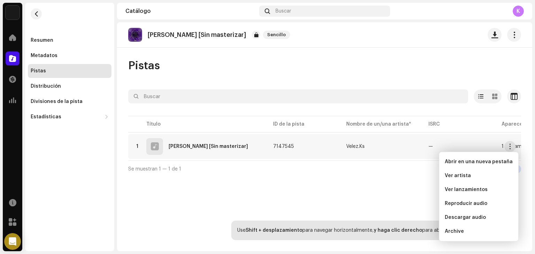
click at [389, 85] on div "Pistas Seleccionado 0 Opciones Filtros Estado de distribución En curso No inici…" at bounding box center [324, 118] width 415 height 118
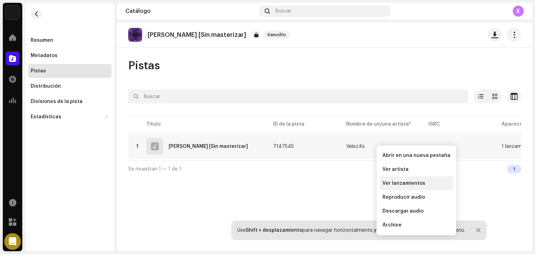
click at [396, 182] on span "Ver lanzamientos" at bounding box center [404, 184] width 43 height 6
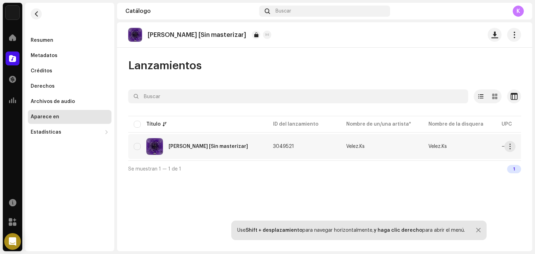
click at [154, 146] on img at bounding box center [154, 146] width 17 height 17
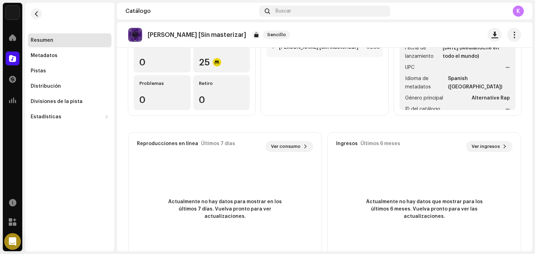
scroll to position [119, 0]
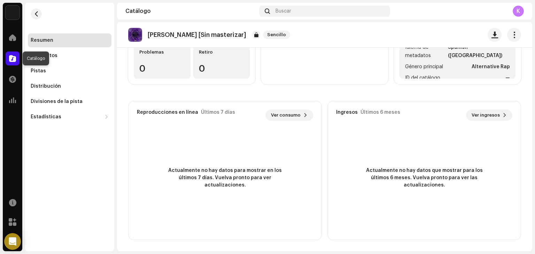
click at [14, 57] on span at bounding box center [12, 59] width 7 height 6
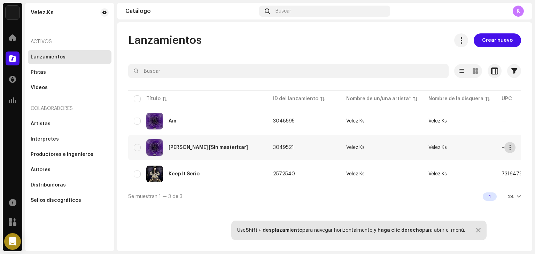
click at [510, 146] on span "button" at bounding box center [510, 148] width 5 height 6
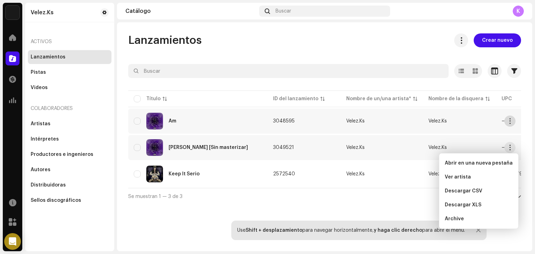
click at [510, 125] on button "button" at bounding box center [510, 121] width 11 height 11
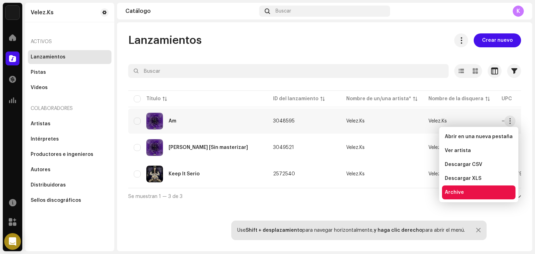
click at [465, 191] on div "Archive" at bounding box center [479, 193] width 68 height 6
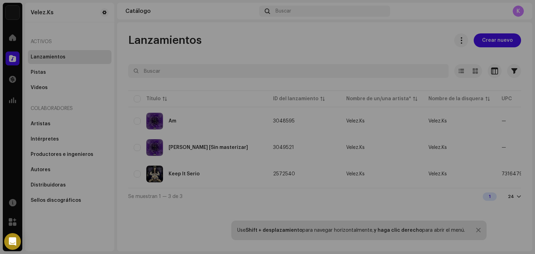
click at [187, 126] on div "Archive Release Are you sure you want to archive this release? Cancelar Archive" at bounding box center [267, 127] width 535 height 254
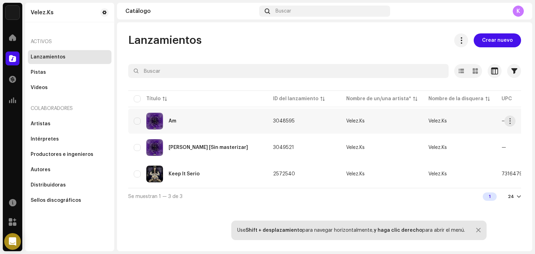
click at [240, 127] on div "Am" at bounding box center [198, 121] width 128 height 17
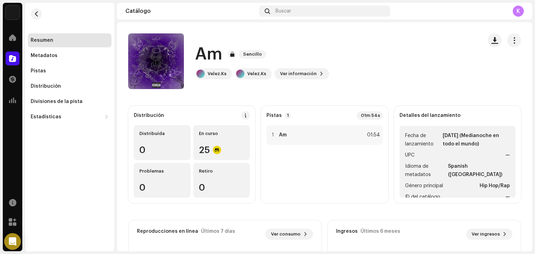
scroll to position [9, 0]
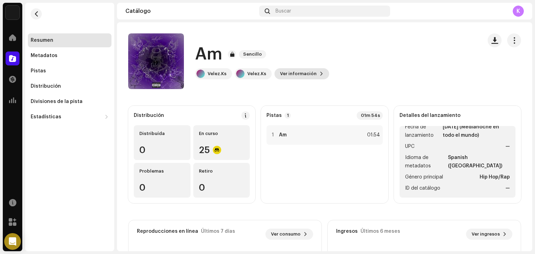
click at [308, 74] on span "Ver información" at bounding box center [298, 74] width 37 height 14
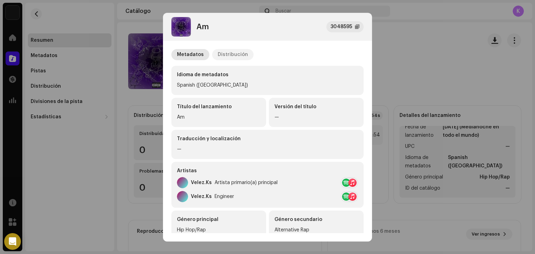
click at [232, 58] on div "Distribución" at bounding box center [233, 54] width 30 height 11
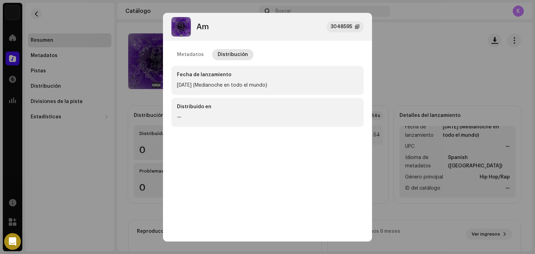
click at [217, 86] on div "24 oct 2025 (Medianoche en todo el mundo)" at bounding box center [267, 85] width 181 height 8
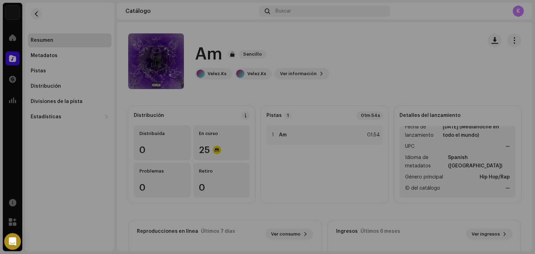
click at [132, 56] on div "Am 3048595 Metadatos Distribución Fecha de lanzamiento 24 oct 2025 (Medianoche …" at bounding box center [267, 127] width 535 height 254
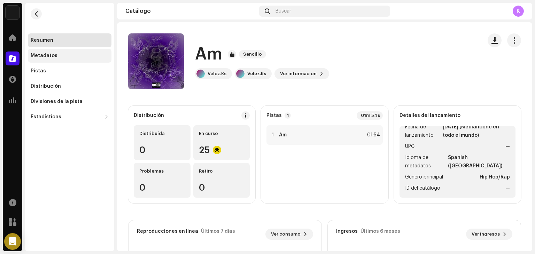
click at [46, 57] on div "Metadatos" at bounding box center [44, 56] width 27 height 6
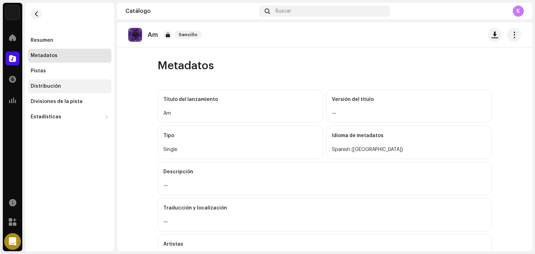
click at [43, 85] on div "Distribución" at bounding box center [46, 87] width 30 height 6
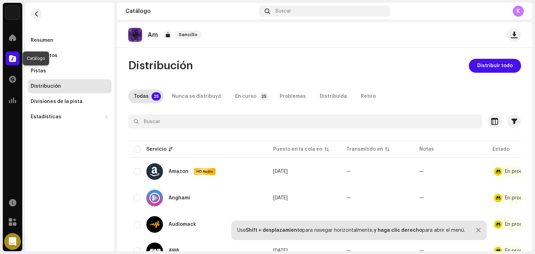
click at [10, 60] on span at bounding box center [12, 59] width 7 height 6
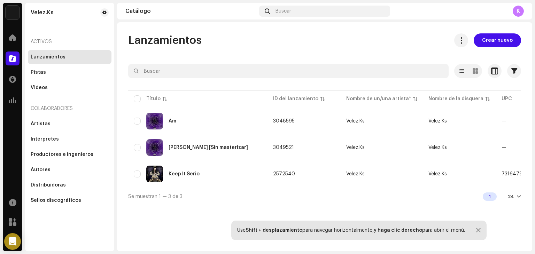
click at [10, 60] on span at bounding box center [12, 59] width 7 height 6
click at [508, 117] on button "button" at bounding box center [510, 121] width 11 height 11
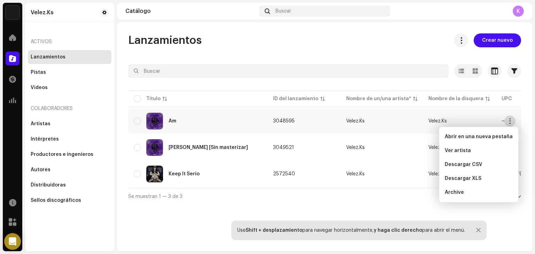
click at [508, 117] on button "button" at bounding box center [510, 121] width 11 height 11
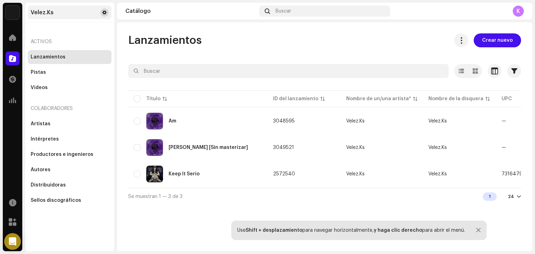
click at [107, 12] on button at bounding box center [104, 12] width 8 height 8
click at [104, 12] on span at bounding box center [104, 13] width 4 height 6
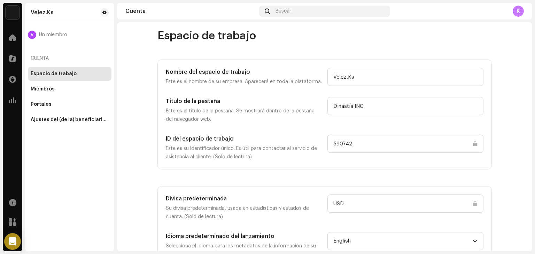
scroll to position [20, 0]
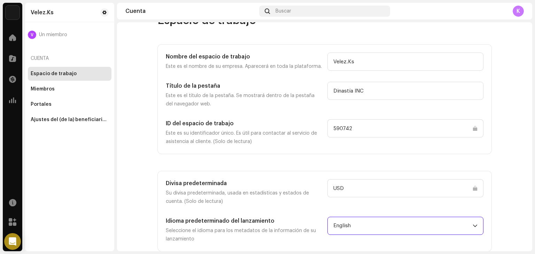
click at [353, 229] on span "English" at bounding box center [403, 225] width 139 height 17
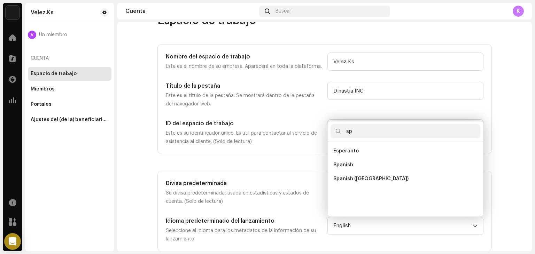
scroll to position [0, 0]
type input "sp"
click at [342, 167] on span "Spanish" at bounding box center [344, 165] width 20 height 7
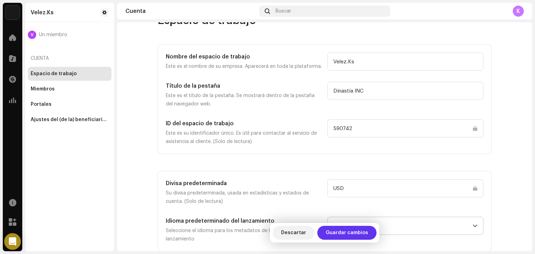
click at [348, 231] on span "Guardar cambios" at bounding box center [347, 233] width 43 height 14
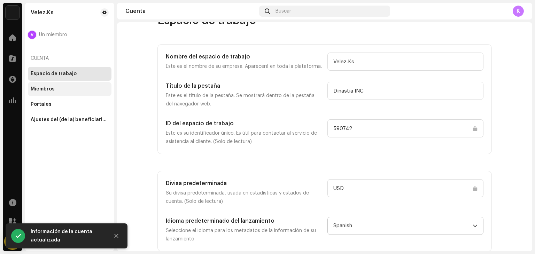
click at [61, 87] on div "Miembros" at bounding box center [70, 89] width 78 height 6
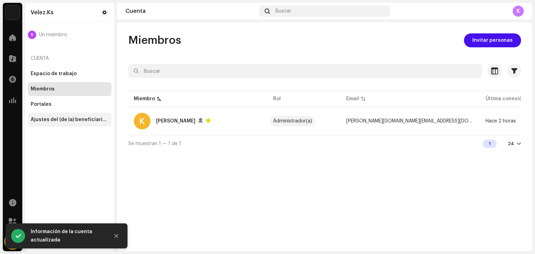
click at [70, 116] on div "Ajustes del (de la) beneficiario(a)" at bounding box center [70, 120] width 84 height 14
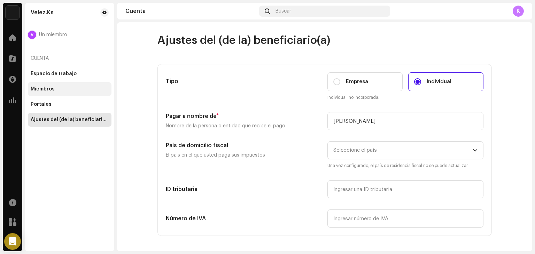
click at [55, 88] on div "Miembros" at bounding box center [70, 89] width 78 height 6
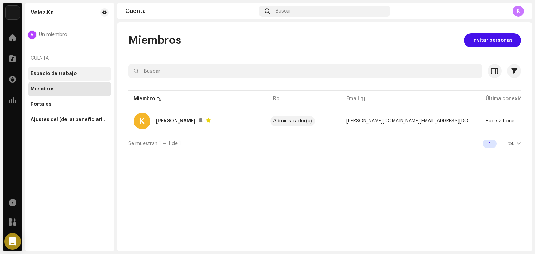
click at [64, 77] on div "Espacio de trabajo" at bounding box center [70, 74] width 84 height 14
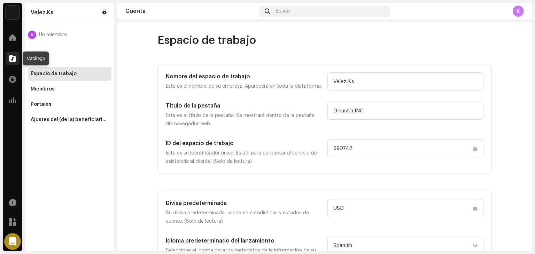
click at [14, 56] on span at bounding box center [12, 59] width 7 height 6
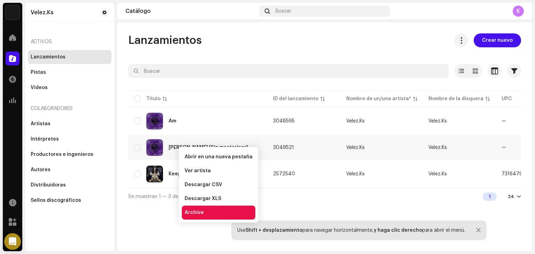
click at [208, 212] on div "Archive" at bounding box center [219, 213] width 68 height 6
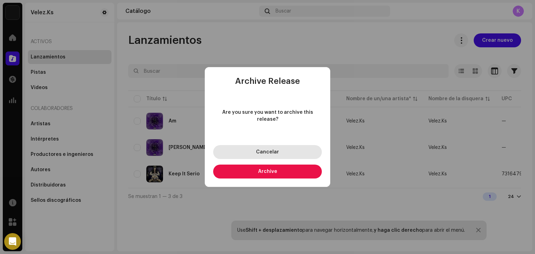
click at [268, 152] on button "Cancelar" at bounding box center [267, 152] width 109 height 14
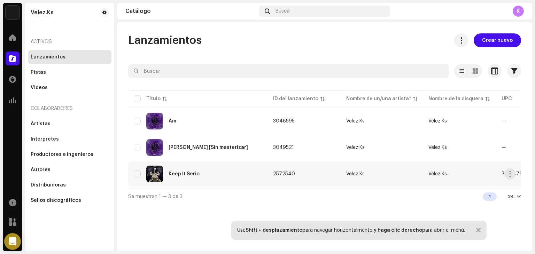
click at [282, 174] on span "2572540" at bounding box center [284, 174] width 22 height 5
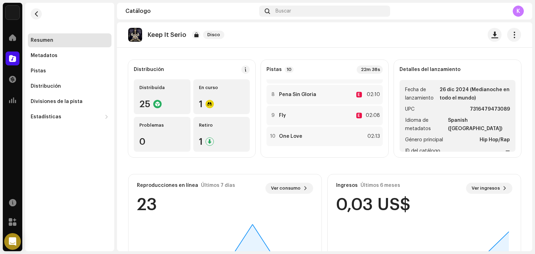
scroll to position [47, 0]
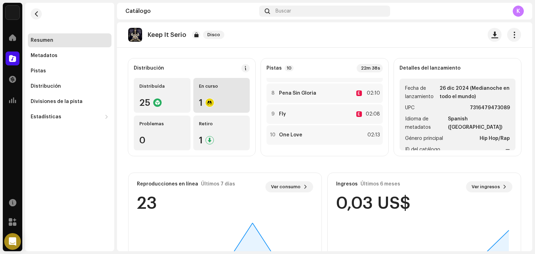
click at [208, 97] on div "En curso 1" at bounding box center [221, 95] width 57 height 35
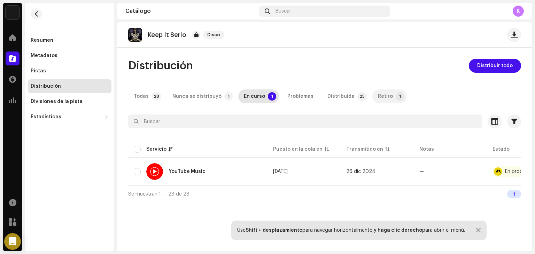
click at [378, 93] on div "Retiro" at bounding box center [385, 97] width 15 height 14
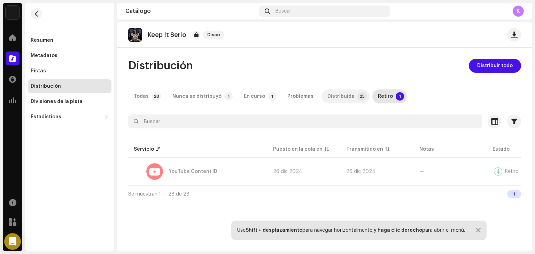
click at [347, 97] on p-tab "Distribuída 25" at bounding box center [346, 97] width 48 height 14
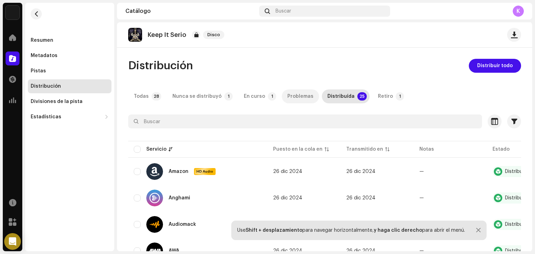
click at [296, 93] on div "Problemas" at bounding box center [301, 97] width 26 height 14
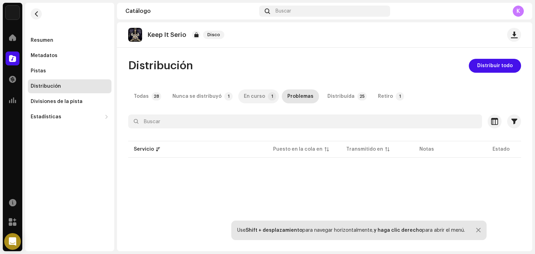
click at [260, 98] on p-tab "En curso 1" at bounding box center [258, 97] width 41 height 14
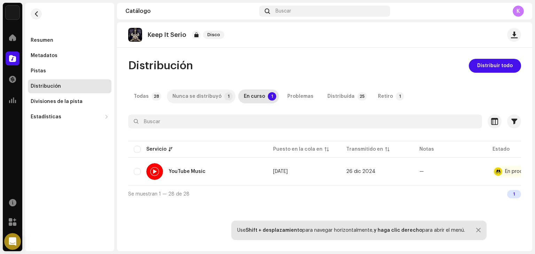
click at [216, 98] on div "Nunca se distribuyó" at bounding box center [197, 97] width 49 height 14
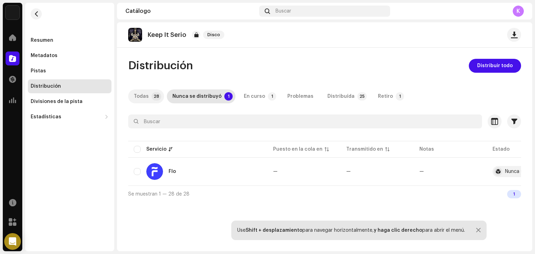
click at [155, 91] on p-tab "Todas 28" at bounding box center [146, 97] width 36 height 14
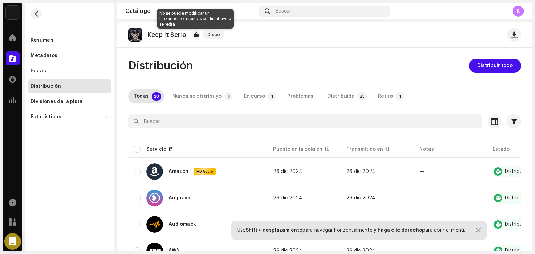
click at [195, 35] on div at bounding box center [196, 35] width 8 height 8
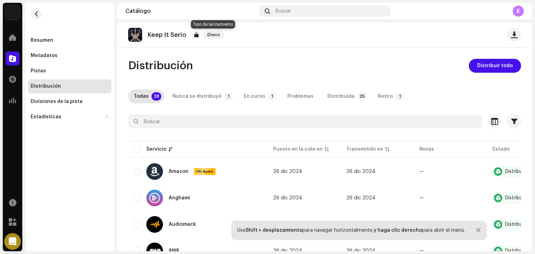
click at [215, 33] on span "Disco" at bounding box center [213, 35] width 21 height 8
click at [56, 71] on div "Pistas" at bounding box center [70, 71] width 78 height 6
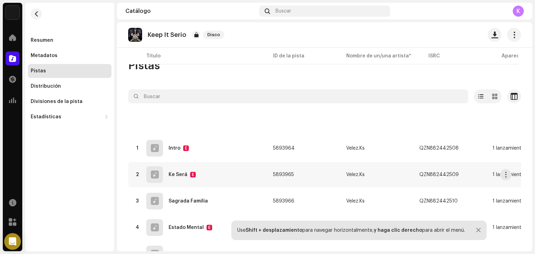
scroll to position [169, 0]
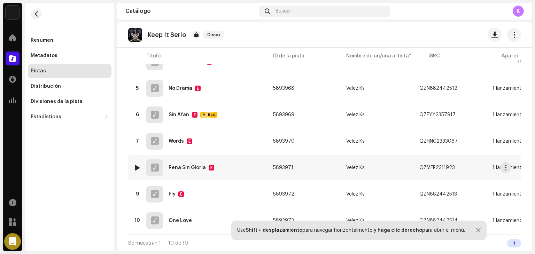
click at [167, 168] on div "8 Pena Sin Gloria E" at bounding box center [198, 168] width 128 height 17
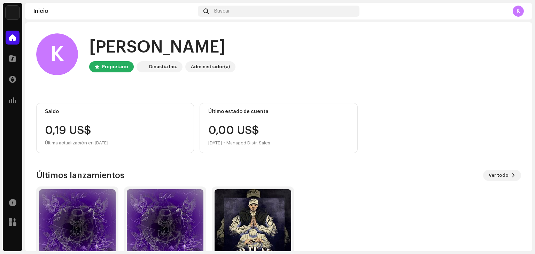
scroll to position [47, 0]
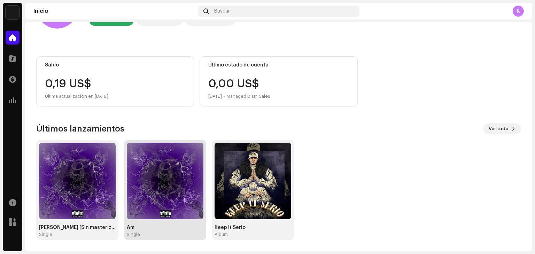
click at [167, 211] on img at bounding box center [165, 181] width 77 height 77
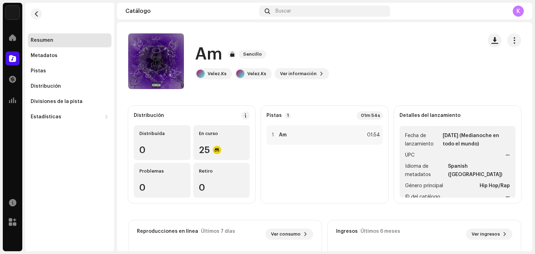
drag, startPoint x: 162, startPoint y: 62, endPoint x: 245, endPoint y: 51, distance: 84.0
click at [245, 51] on span "Sencillo" at bounding box center [252, 54] width 27 height 8
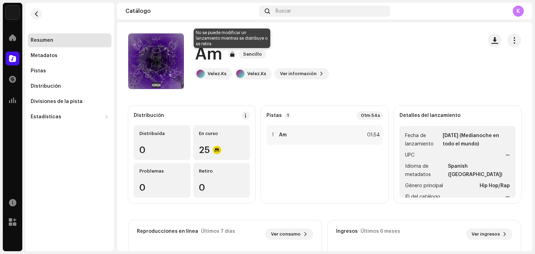
click at [232, 56] on div at bounding box center [232, 54] width 8 height 8
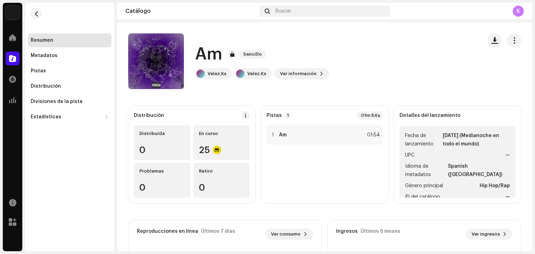
drag, startPoint x: 232, startPoint y: 56, endPoint x: 303, endPoint y: 28, distance: 76.6
click at [303, 28] on catalog-releases-details-overview "Am Sencillo Am Sencillo Velez.Ks Velez.Ks Ver información Distribución Distribu…" at bounding box center [324, 196] width 415 height 349
click at [309, 75] on span "Ver información" at bounding box center [298, 74] width 37 height 14
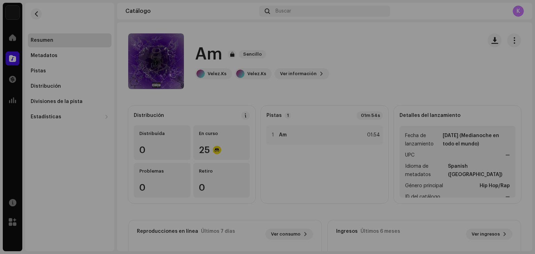
click at [428, 47] on div "Am 3048595 Metadatos Distribución Idioma de metadatos Spanish (Latin America) T…" at bounding box center [267, 127] width 535 height 254
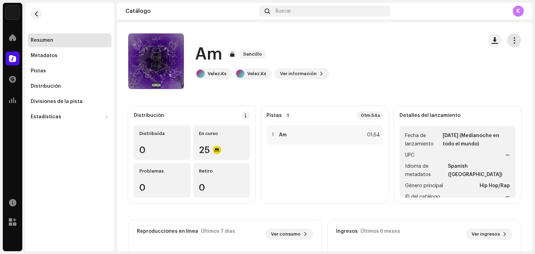
click at [511, 43] on span "button" at bounding box center [514, 41] width 7 height 6
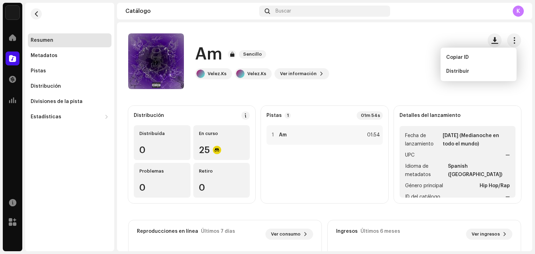
click at [372, 75] on div "Am Sencillo Velez.Ks Velez.Ks Ver información" at bounding box center [302, 61] width 349 height 56
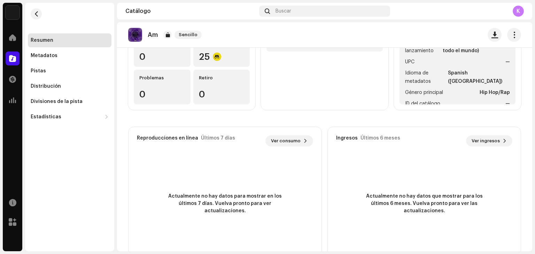
scroll to position [94, 0]
click at [52, 56] on div "Metadatos" at bounding box center [44, 56] width 27 height 6
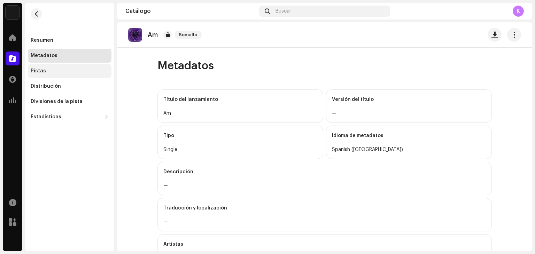
click at [46, 64] on div "Pistas" at bounding box center [70, 71] width 84 height 14
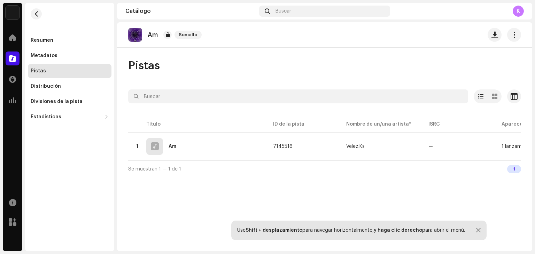
click at [47, 70] on div "Pistas" at bounding box center [70, 71] width 78 height 6
click at [42, 88] on div "Distribución" at bounding box center [46, 87] width 30 height 6
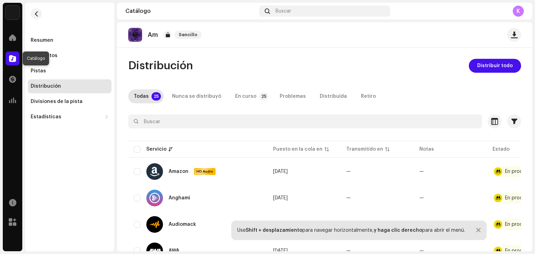
click at [14, 61] on span at bounding box center [12, 59] width 7 height 6
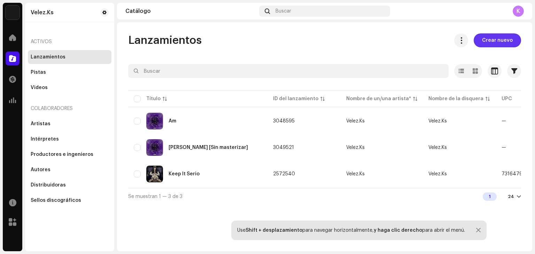
click at [496, 38] on span "Crear nuevo" at bounding box center [497, 40] width 31 height 14
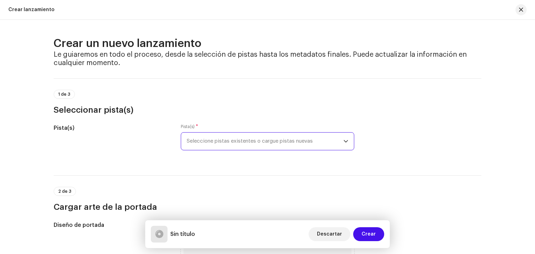
click at [239, 138] on span "Seleccione pistas existentes o cargue pistas nuevas" at bounding box center [265, 141] width 157 height 17
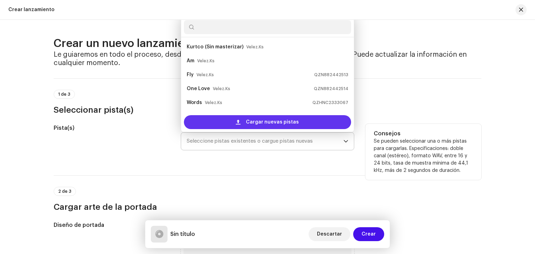
click at [236, 117] on div "Cargar nuevas pistas" at bounding box center [267, 122] width 167 height 14
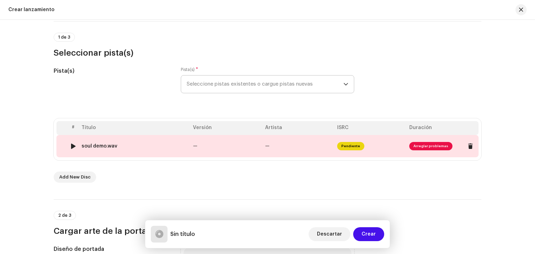
scroll to position [59, 0]
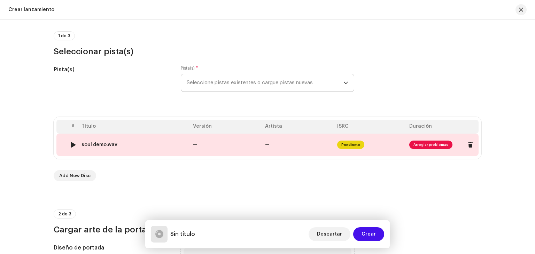
click at [251, 142] on td "—" at bounding box center [226, 145] width 72 height 22
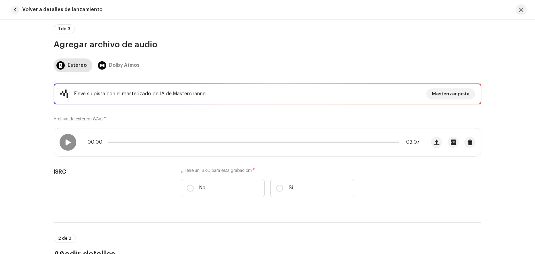
scroll to position [62, 0]
